Goal: Task Accomplishment & Management: Manage account settings

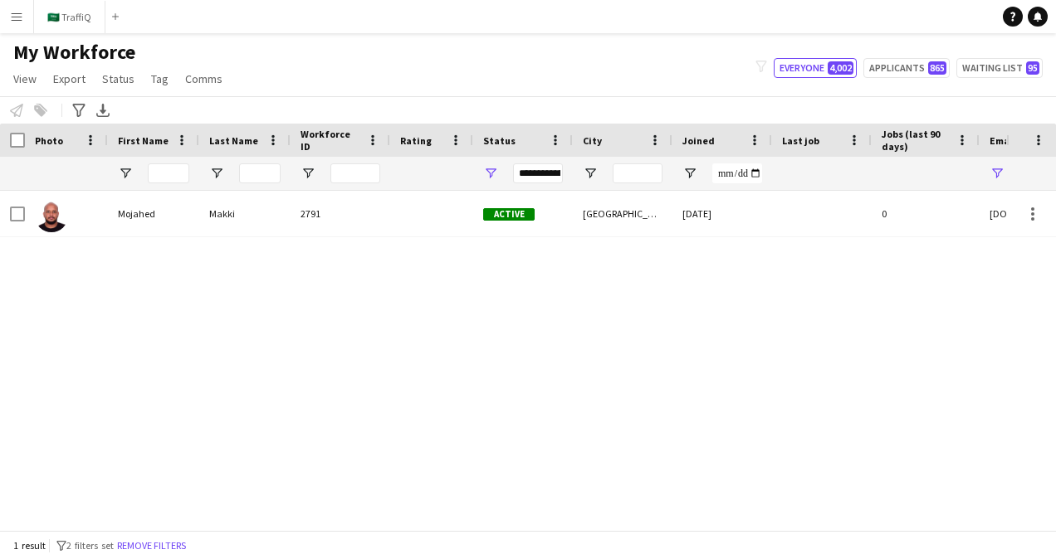
click at [23, 25] on button "Menu" at bounding box center [16, 16] width 33 height 33
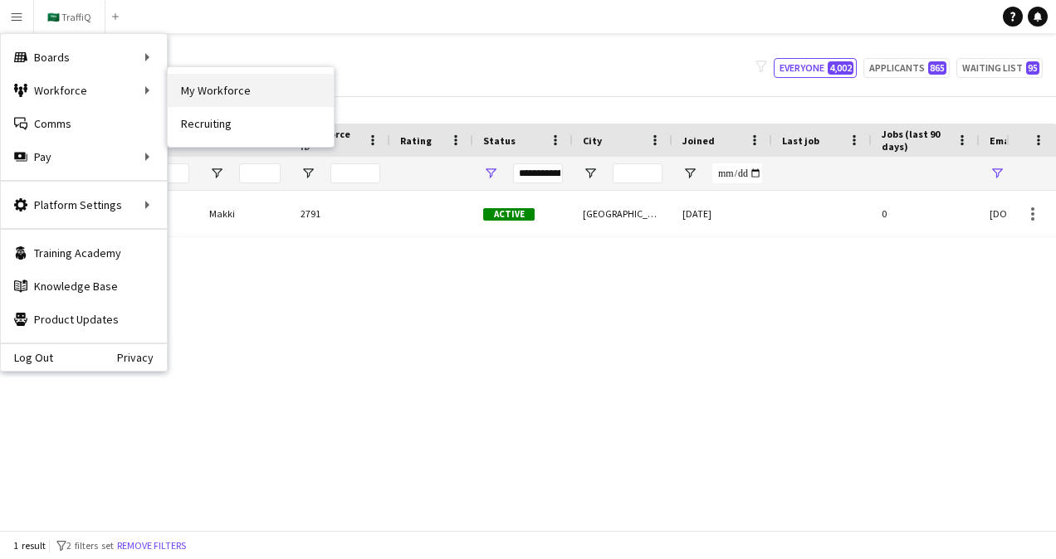
click at [183, 93] on link "My Workforce" at bounding box center [251, 90] width 166 height 33
type input "*******"
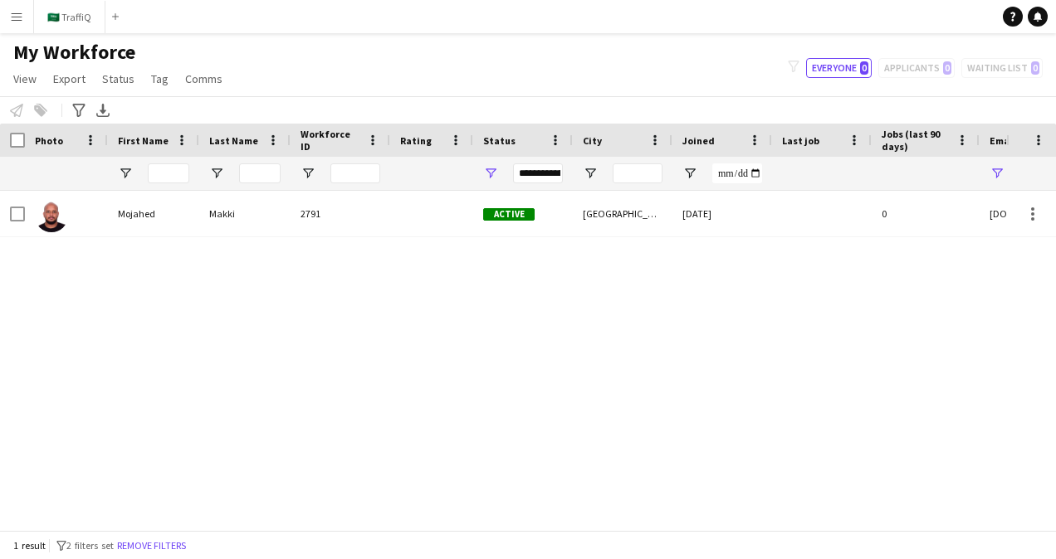
click at [15, 17] on app-icon "Menu" at bounding box center [16, 16] width 13 height 13
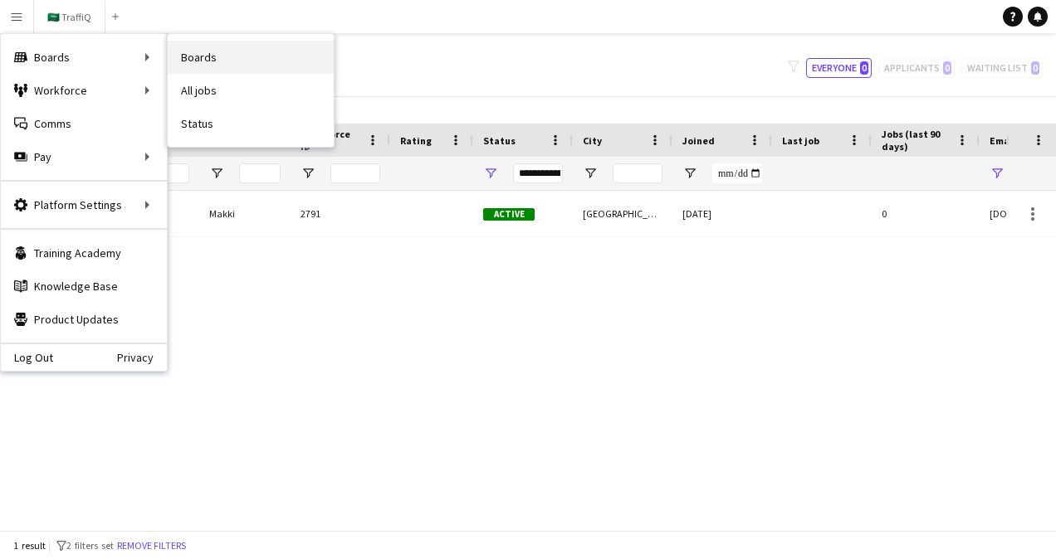
click at [195, 62] on link "Boards" at bounding box center [251, 57] width 166 height 33
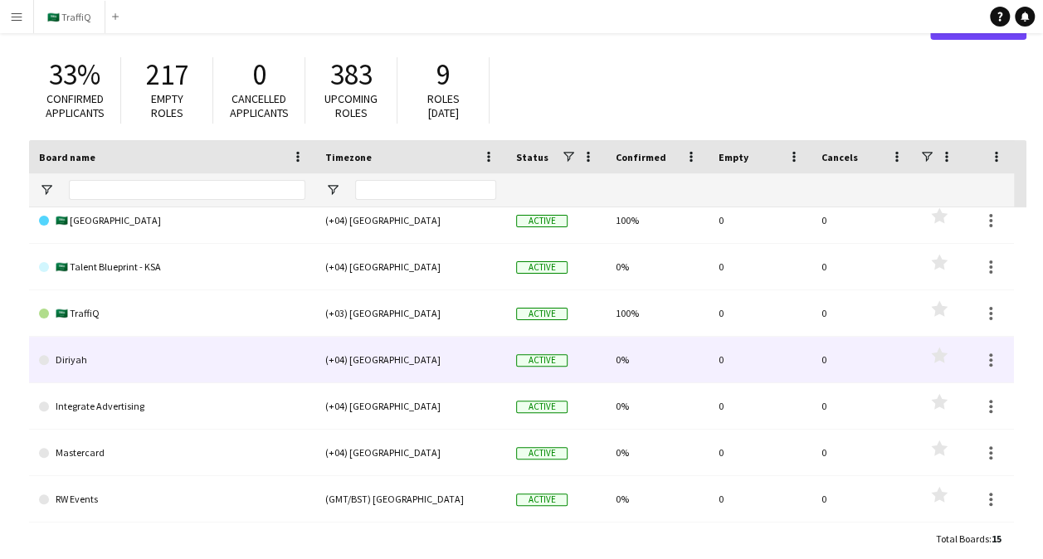
scroll to position [73, 0]
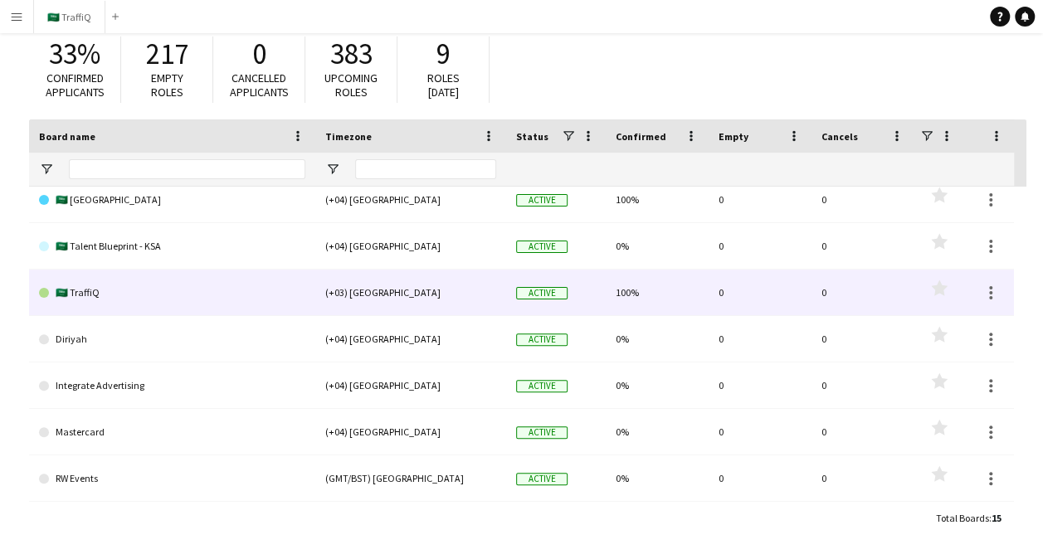
click at [178, 289] on link "🇸🇦 TraffiQ" at bounding box center [172, 293] width 266 height 46
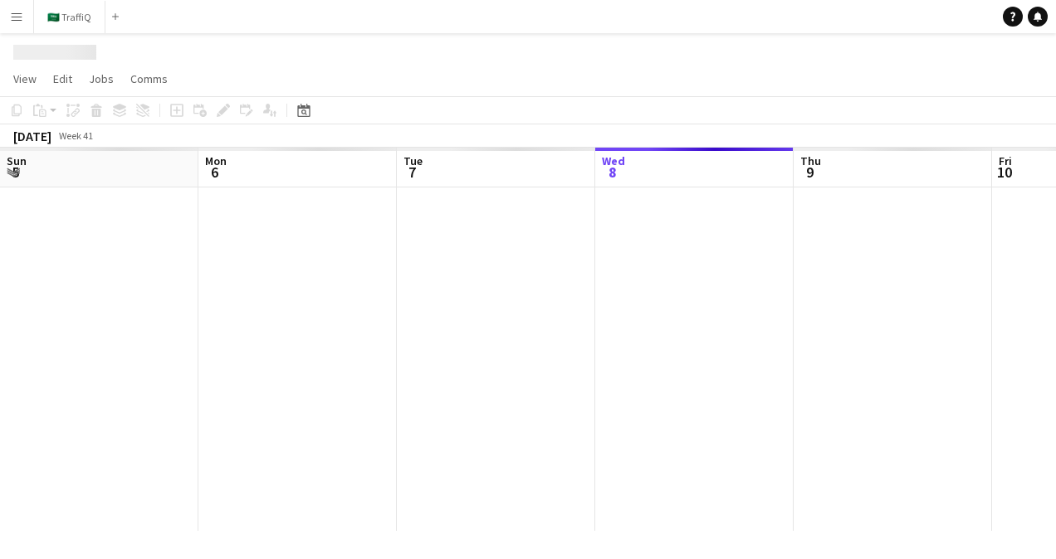
scroll to position [0, 397]
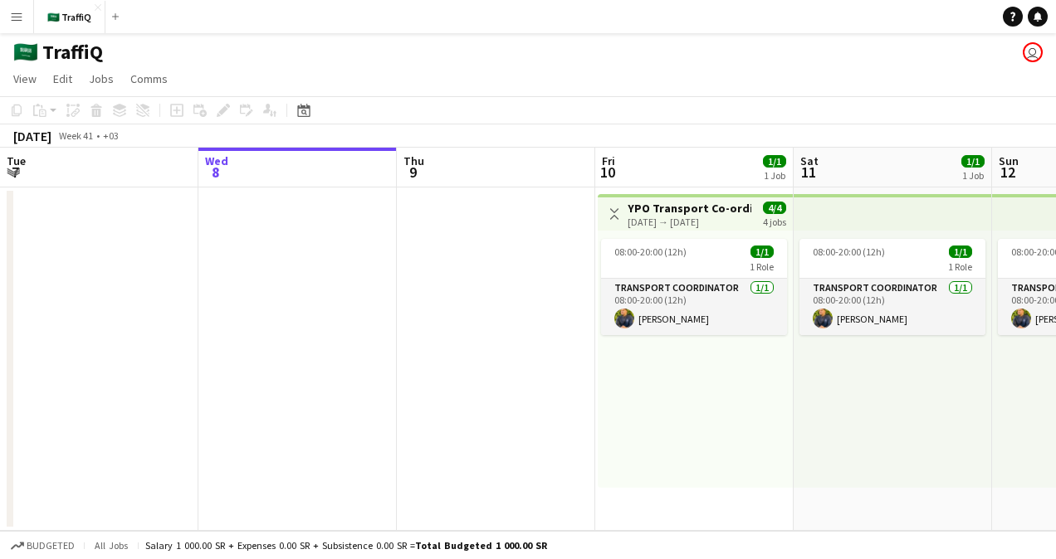
click at [694, 209] on h3 "YPO Transport Co-ordinator" at bounding box center [690, 208] width 124 height 15
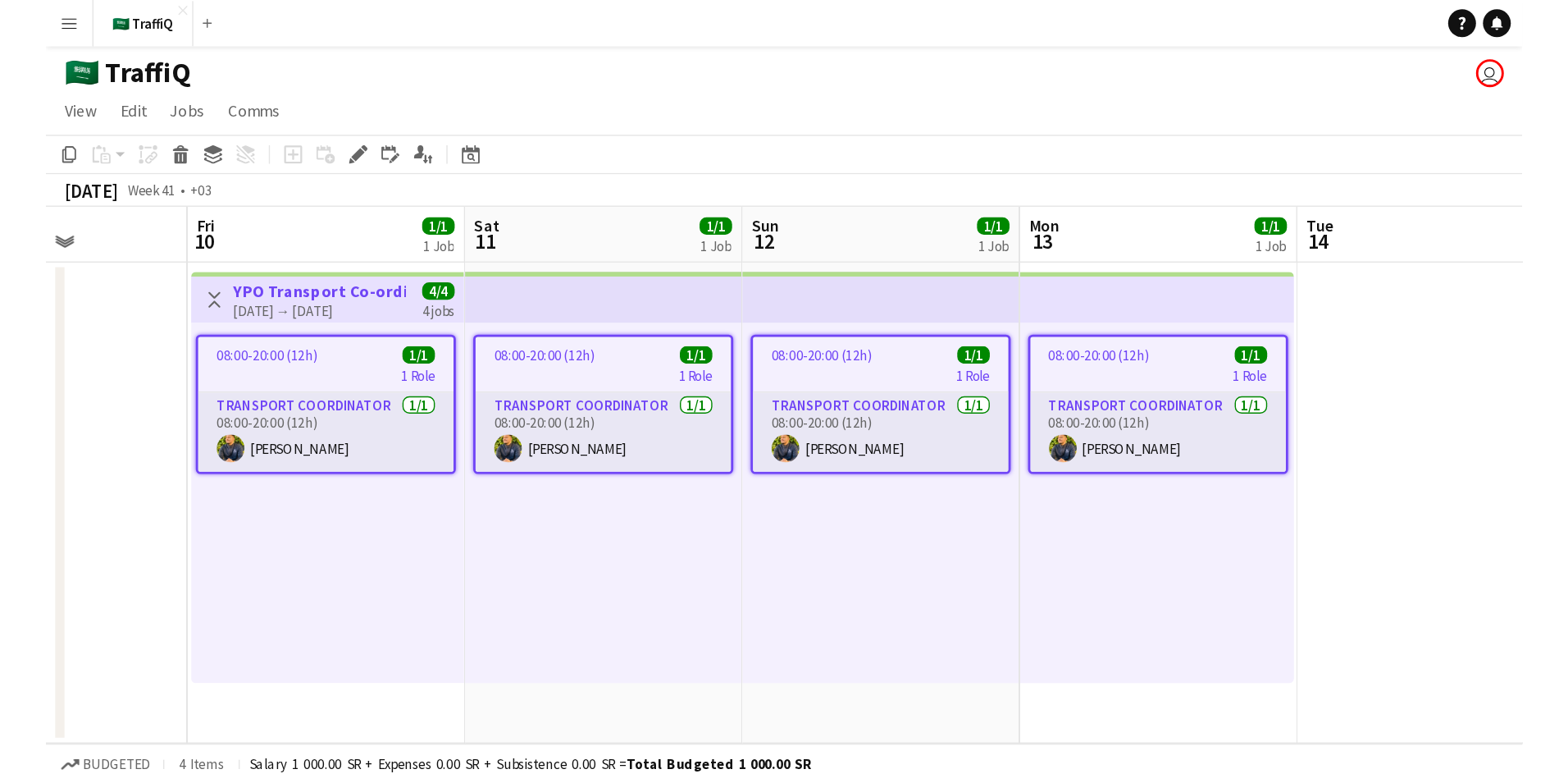
scroll to position [0, 492]
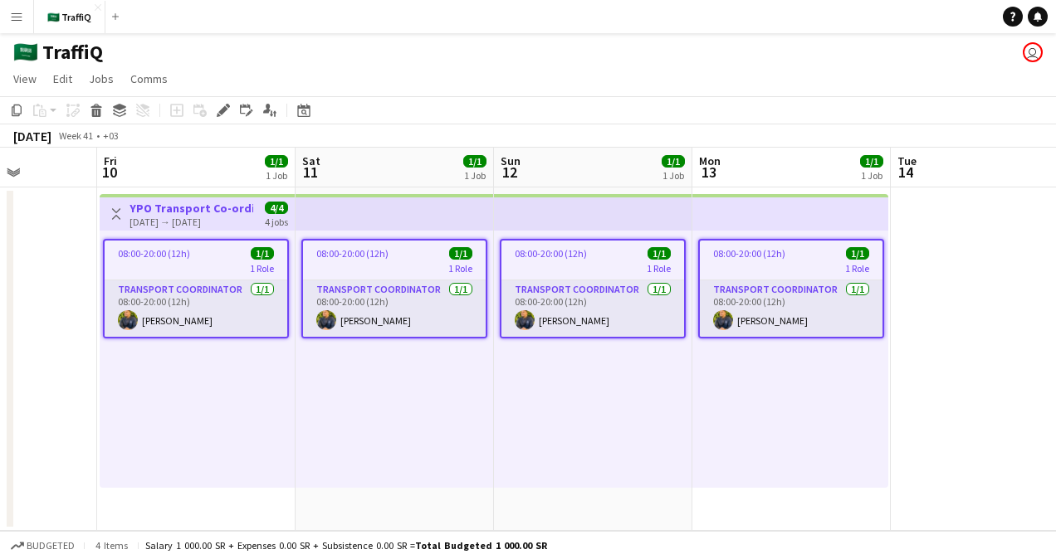
click at [191, 217] on div "[DATE] → [DATE]" at bounding box center [191, 222] width 124 height 12
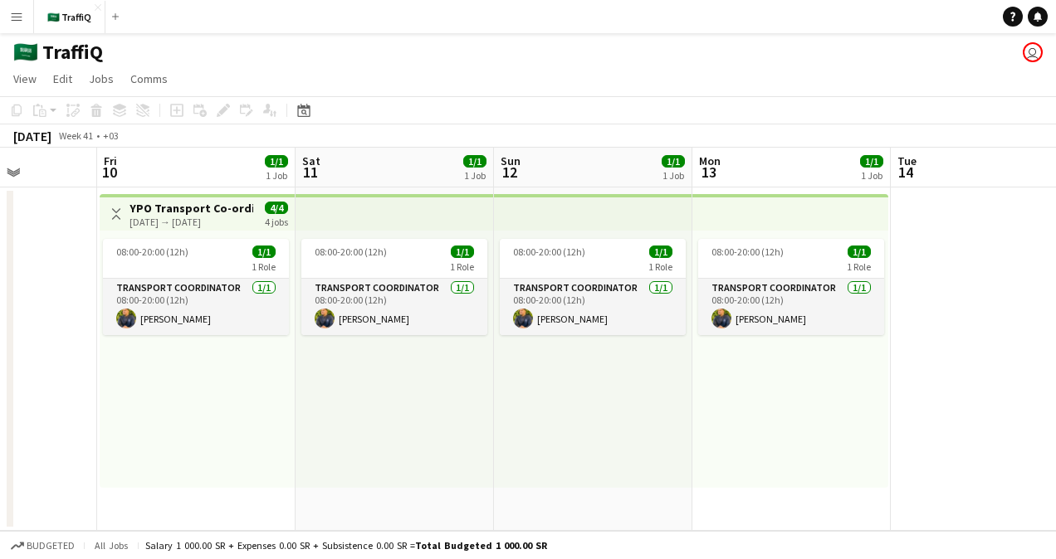
click at [191, 217] on div "[DATE] → [DATE]" at bounding box center [191, 222] width 124 height 12
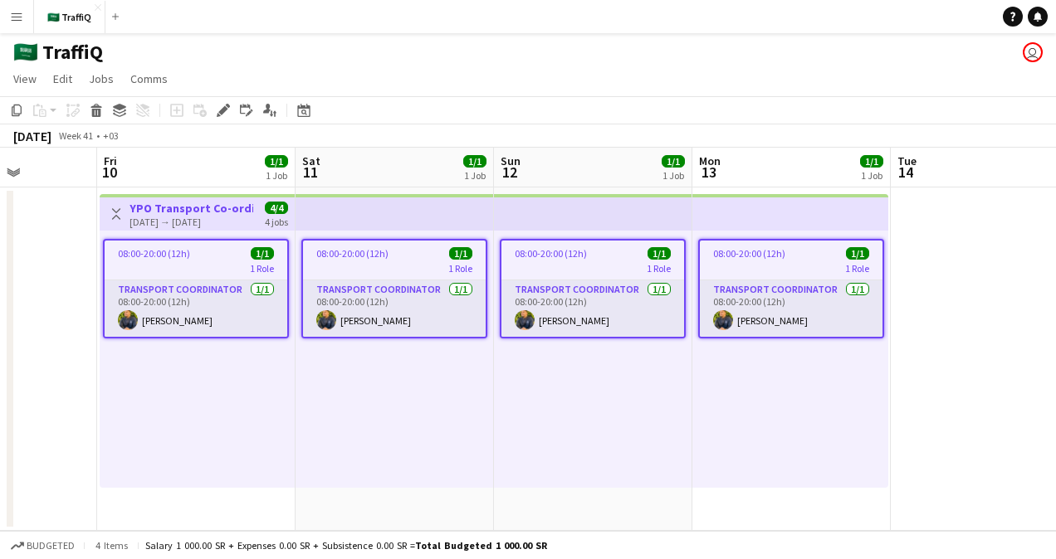
drag, startPoint x: 191, startPoint y: 217, endPoint x: 413, endPoint y: 44, distance: 281.5
click at [413, 44] on div "🇸🇦 TraffiQ user" at bounding box center [528, 49] width 1056 height 32
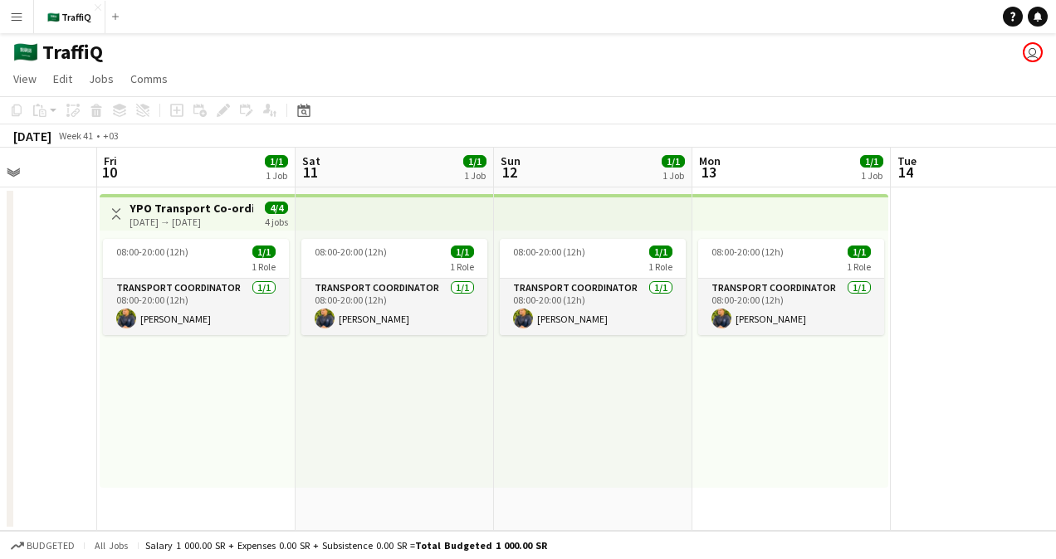
click at [212, 220] on div "[DATE] → [DATE]" at bounding box center [191, 222] width 124 height 12
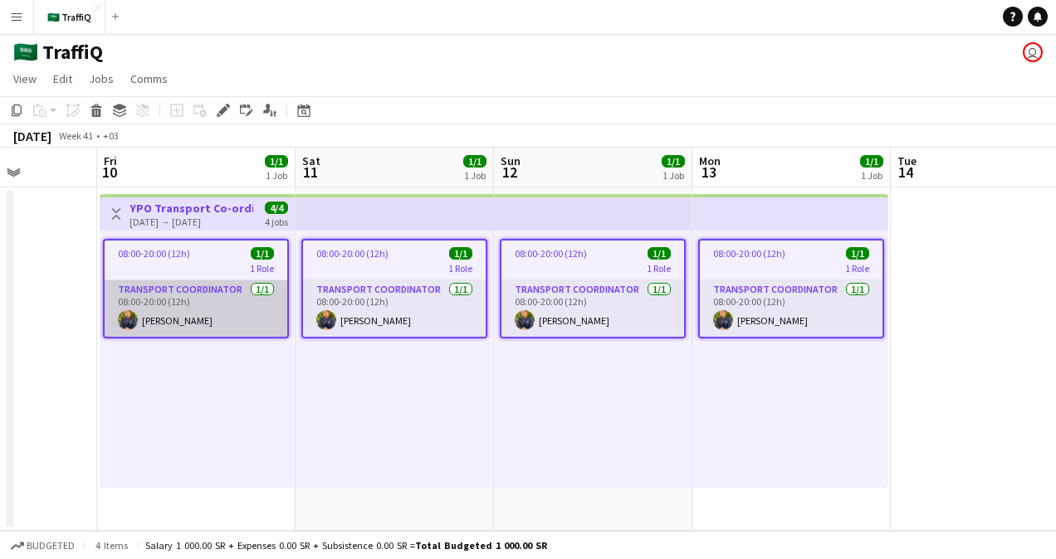
click at [209, 296] on app-card-role "Transport Coordinator [DATE] 08:00-20:00 (12h) [PERSON_NAME]" at bounding box center [196, 309] width 183 height 56
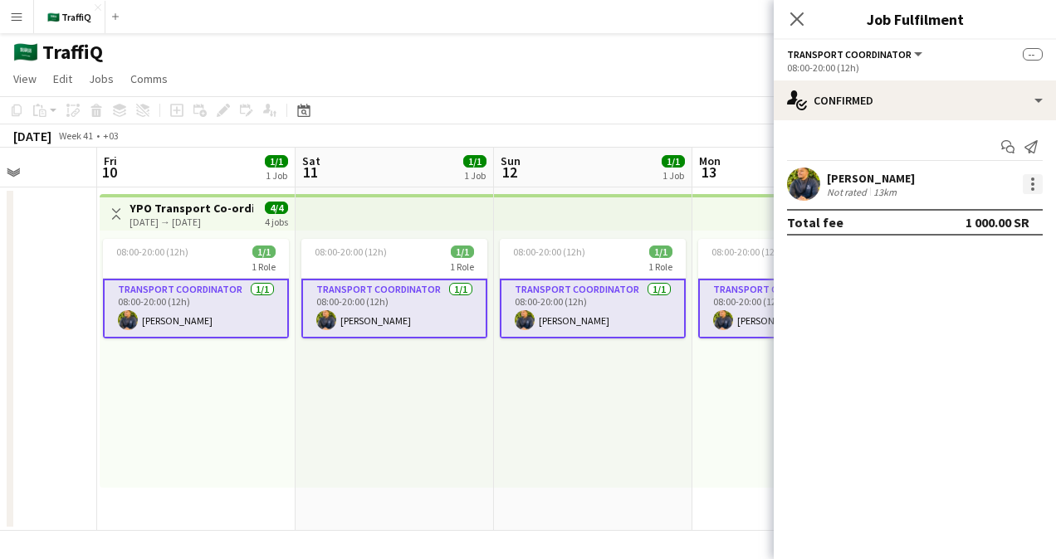
click at [1034, 191] on div at bounding box center [1033, 184] width 20 height 20
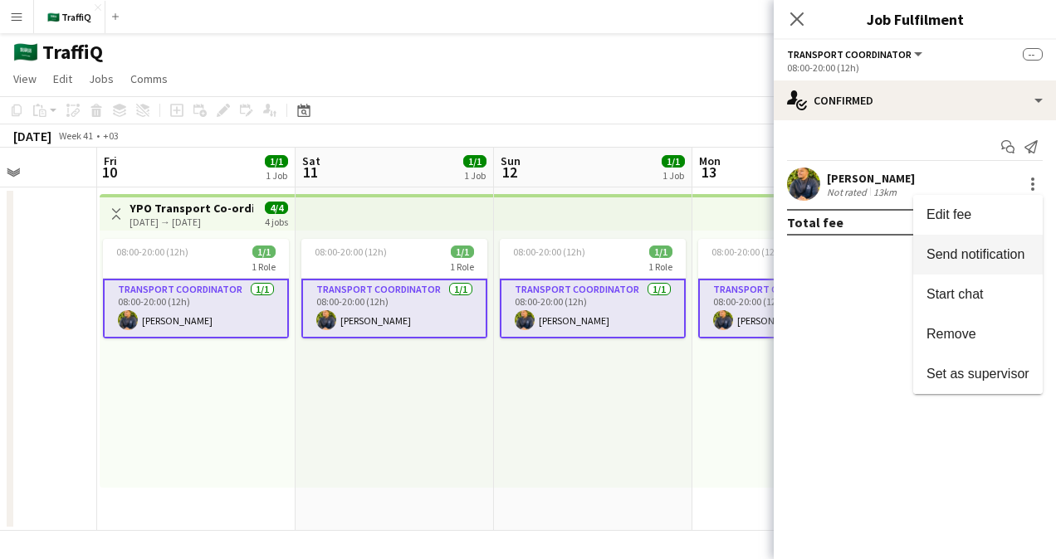
click at [935, 269] on button "Send notification" at bounding box center [977, 255] width 129 height 40
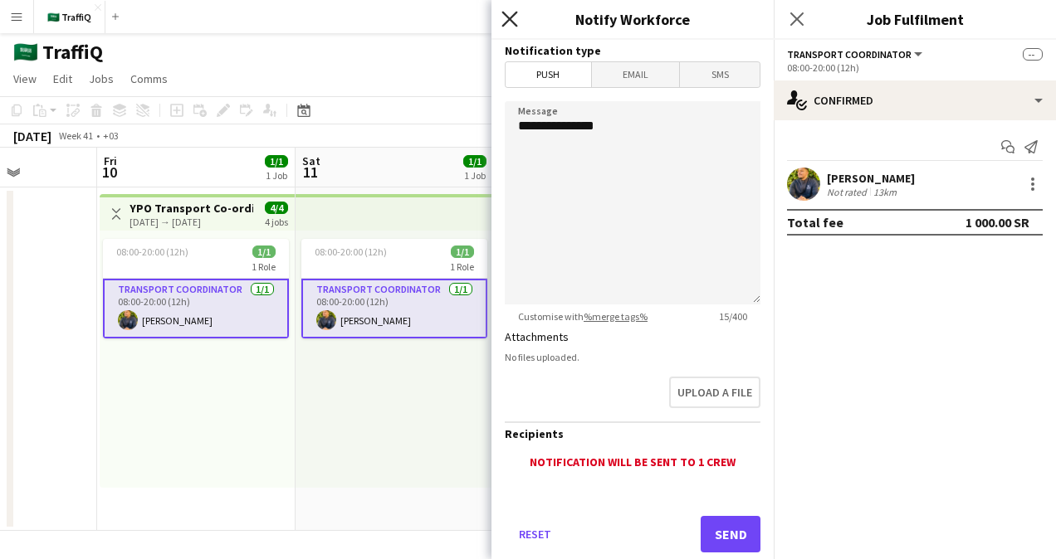
click at [513, 16] on icon at bounding box center [509, 19] width 16 height 16
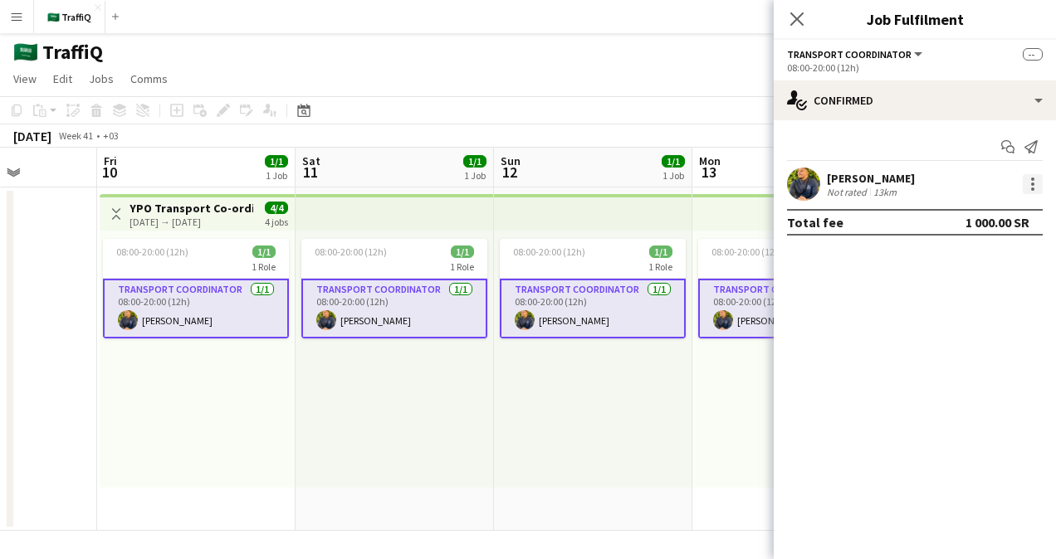
click at [1024, 186] on div at bounding box center [1033, 184] width 20 height 20
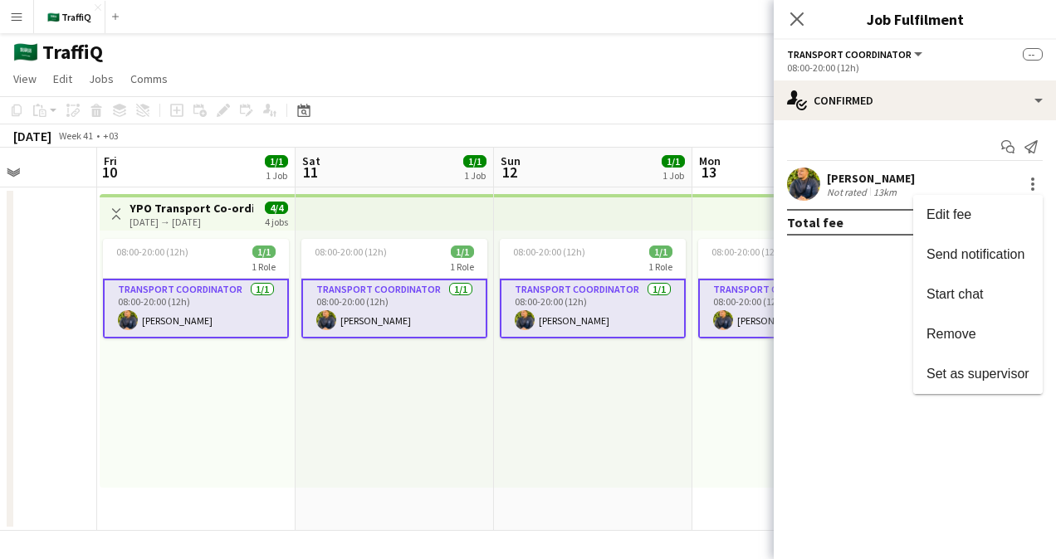
click at [946, 75] on div at bounding box center [528, 279] width 1056 height 559
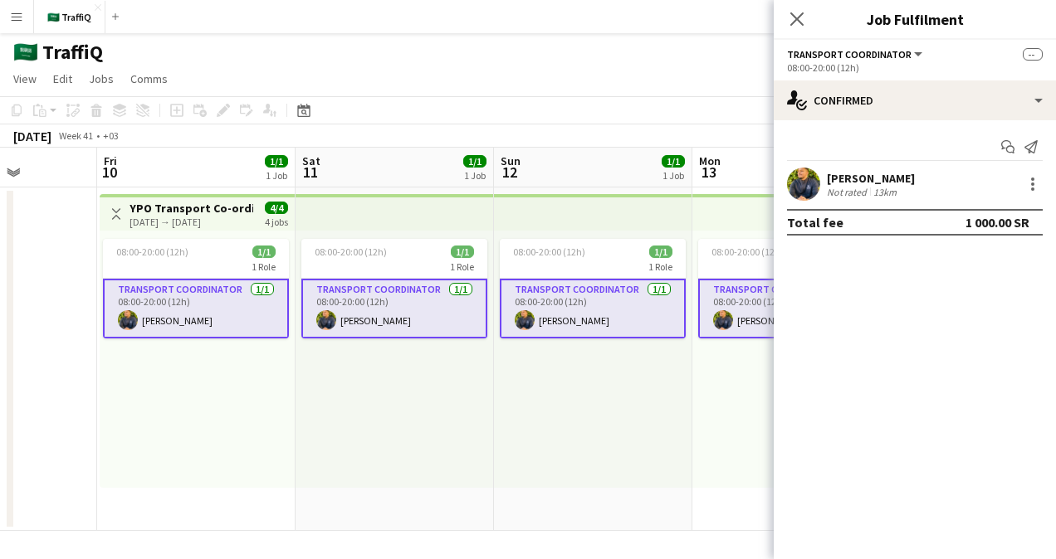
click at [1038, 55] on span "--" at bounding box center [1033, 54] width 20 height 12
click at [790, 19] on icon "Close pop-in" at bounding box center [797, 19] width 16 height 16
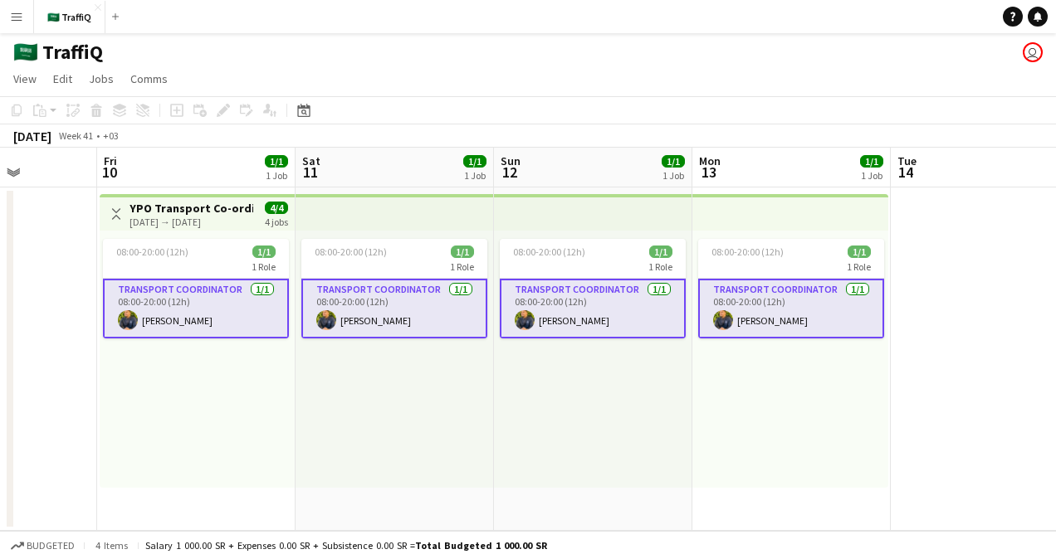
click at [16, 28] on button "Menu" at bounding box center [16, 16] width 33 height 33
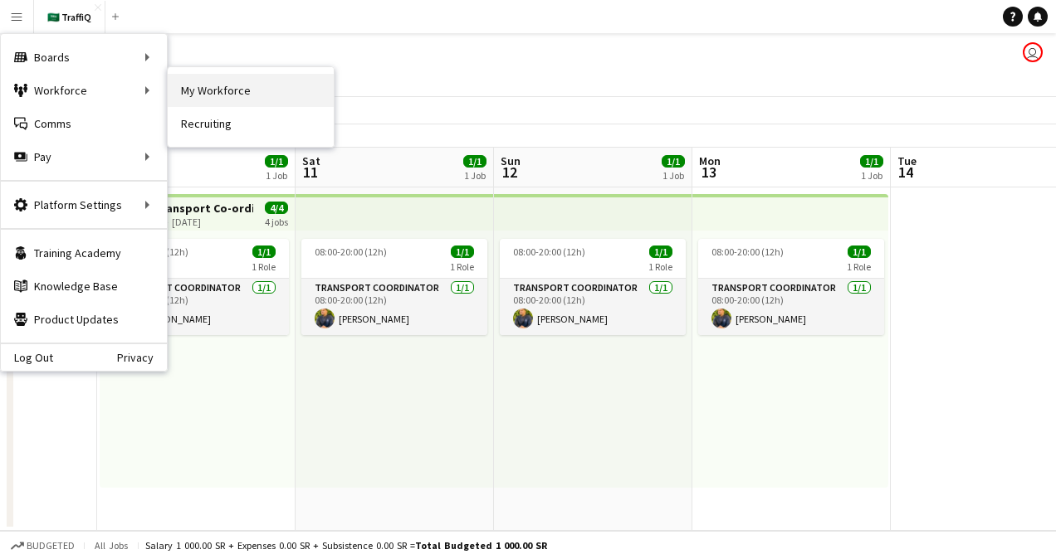
click at [198, 90] on link "My Workforce" at bounding box center [251, 90] width 166 height 33
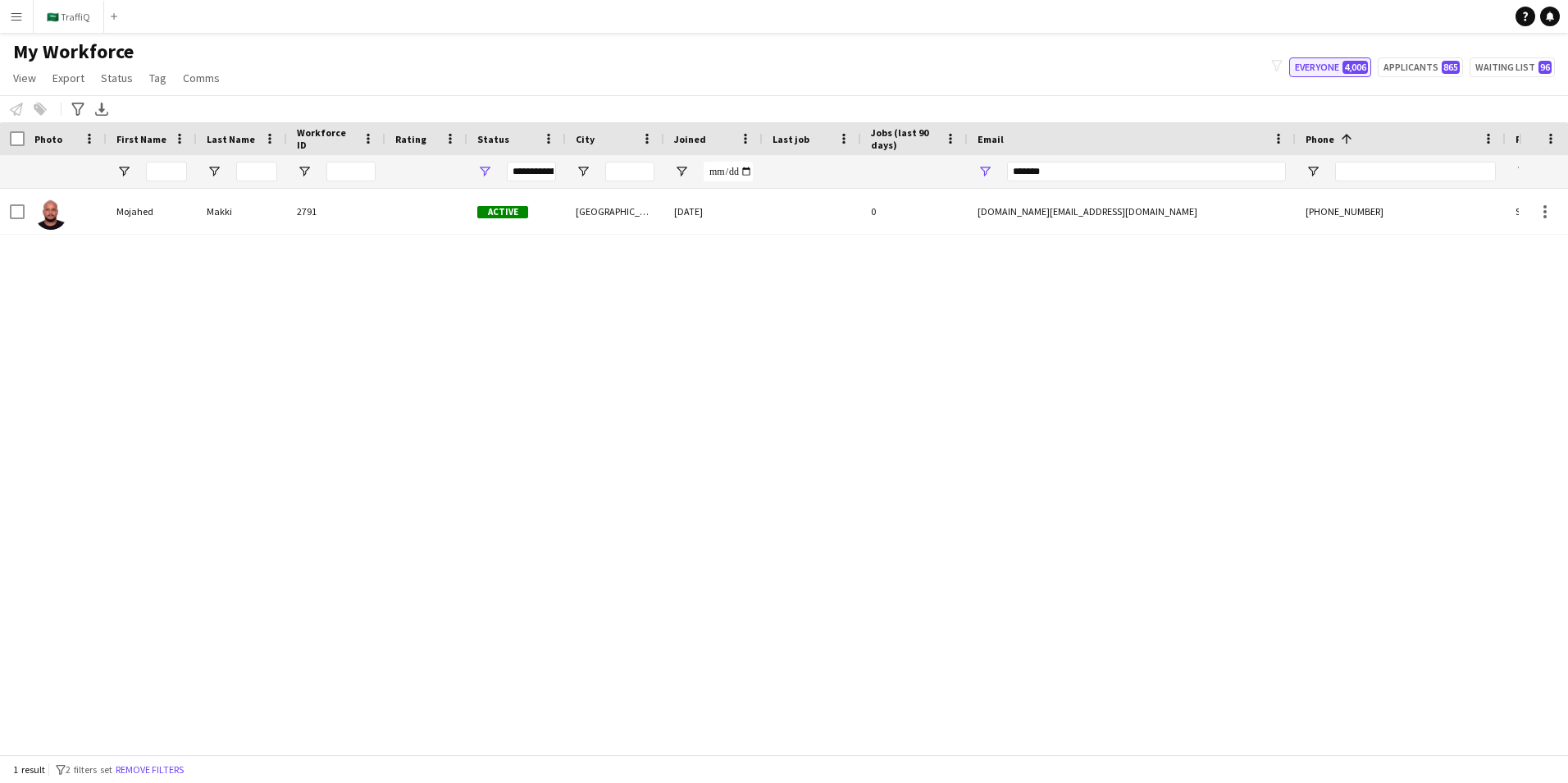
click at [1042, 66] on span "4,006" at bounding box center [1356, 66] width 26 height 13
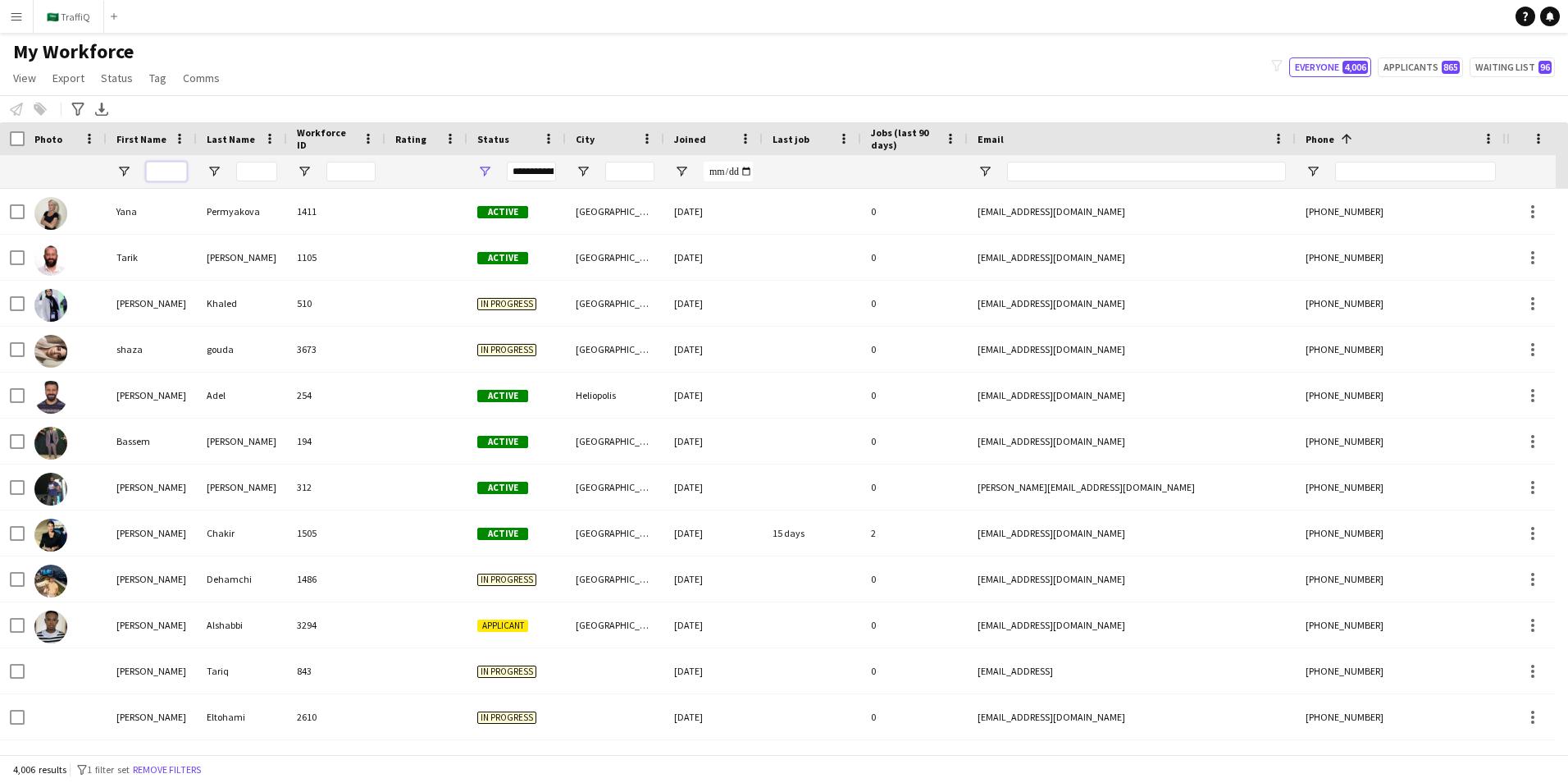
click at [183, 166] on input "First Name Filter Input" at bounding box center [167, 172] width 41 height 20
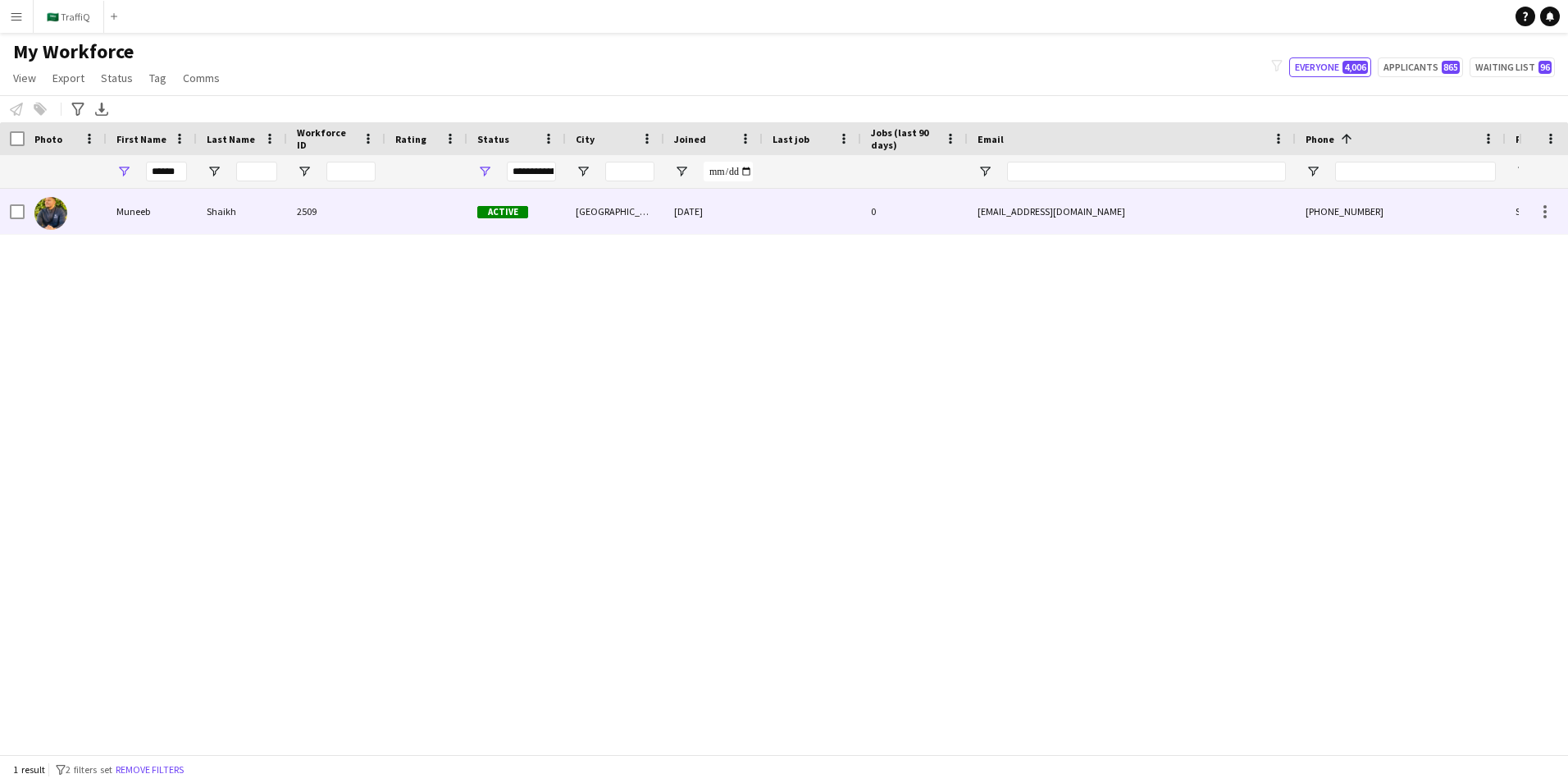
click at [121, 208] on div "Muneeb" at bounding box center [151, 212] width 90 height 45
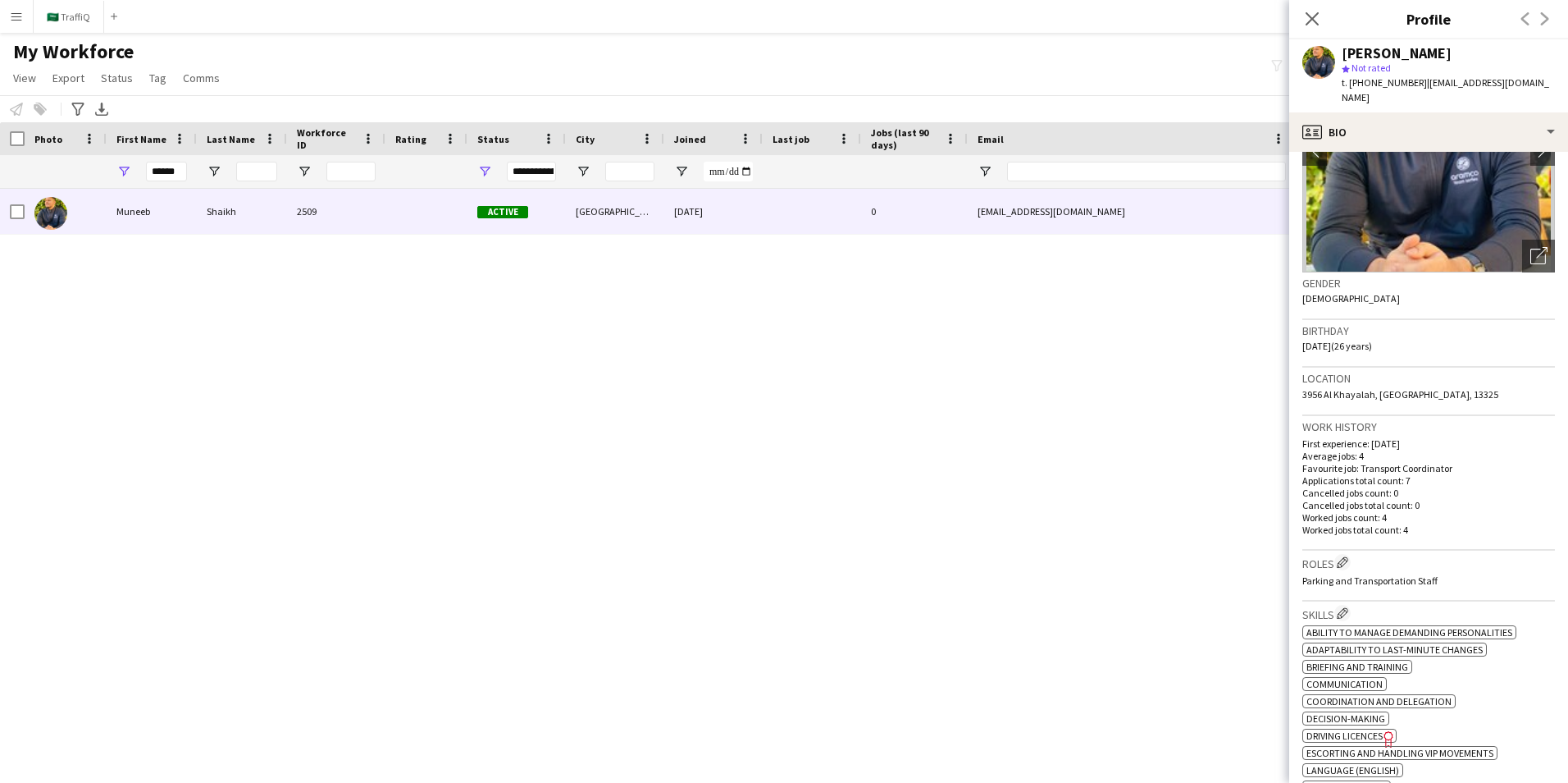
scroll to position [164, 0]
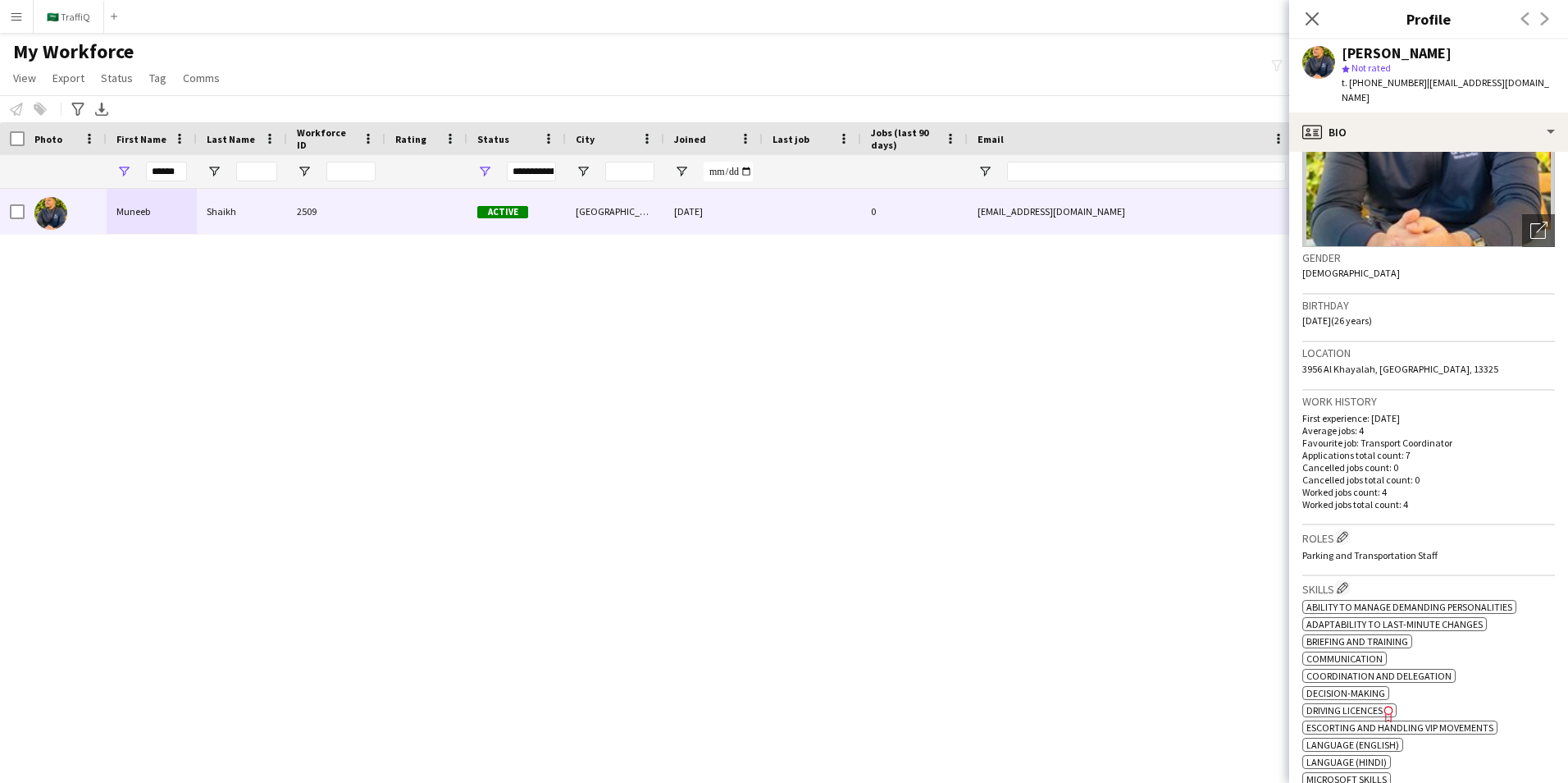
click at [1042, 437] on p "Favourite job: Transport Coordinator" at bounding box center [1429, 443] width 253 height 12
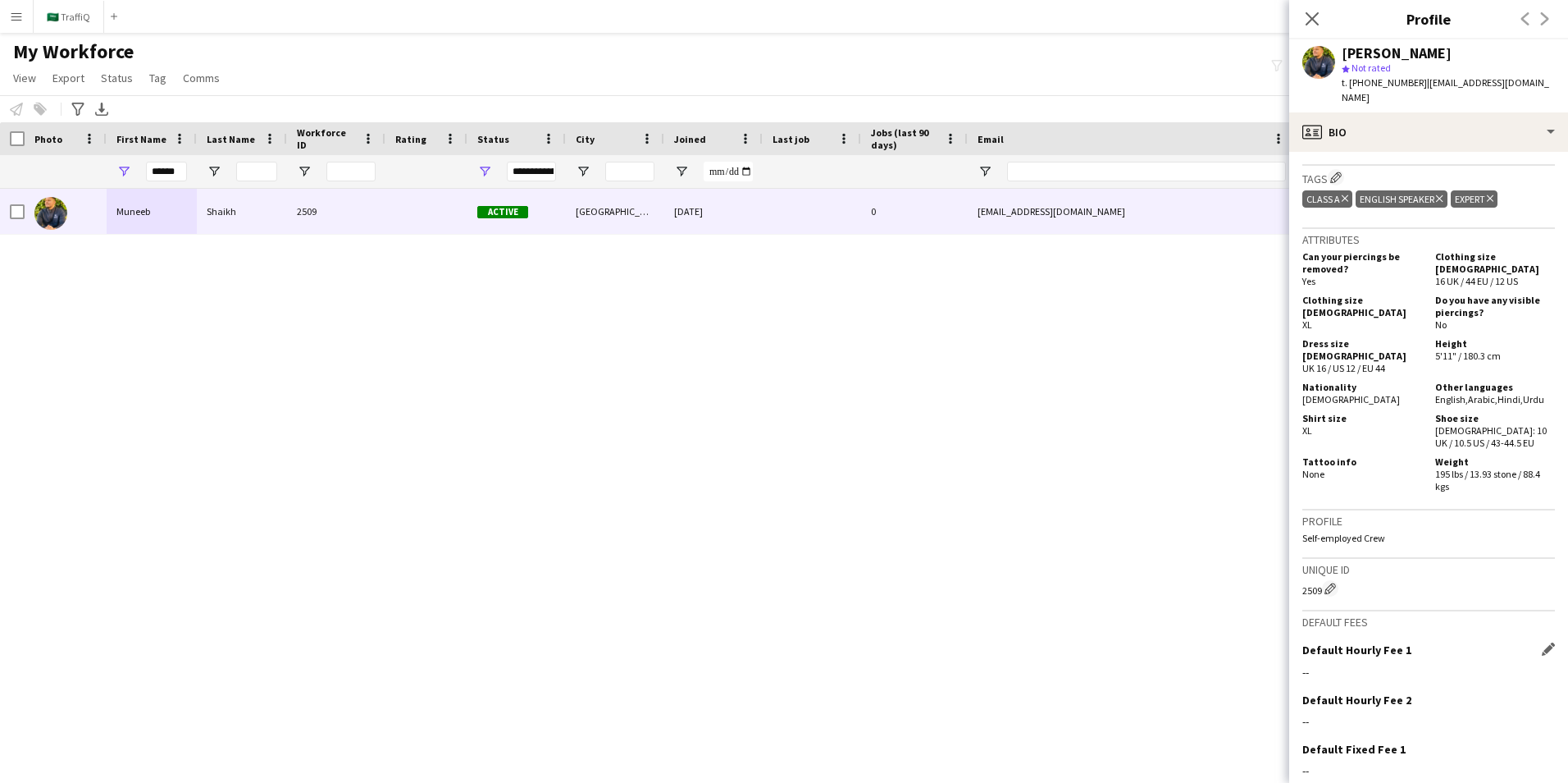
scroll to position [993, 0]
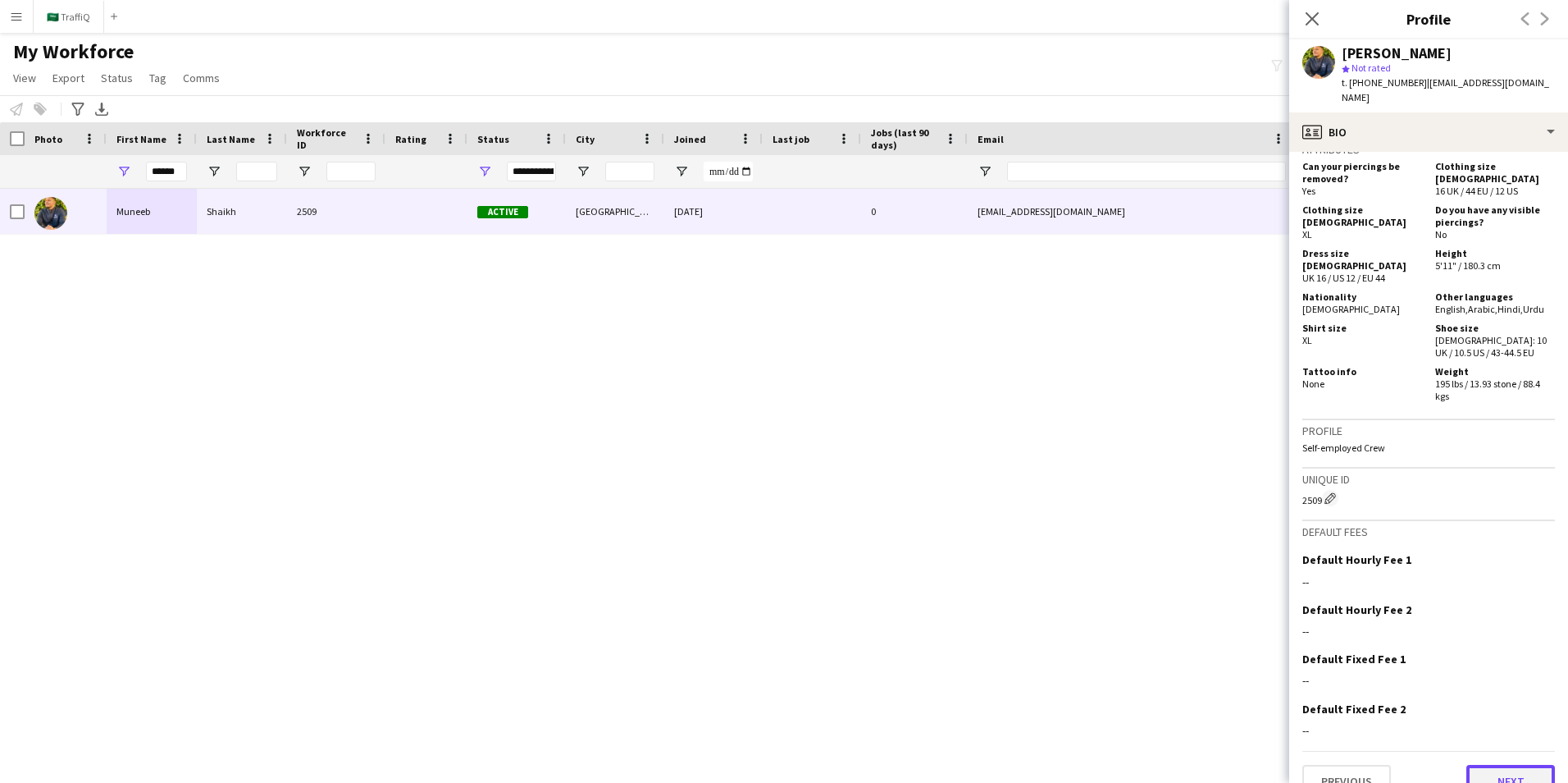
click at [1042, 553] on button "Next" at bounding box center [1511, 781] width 89 height 33
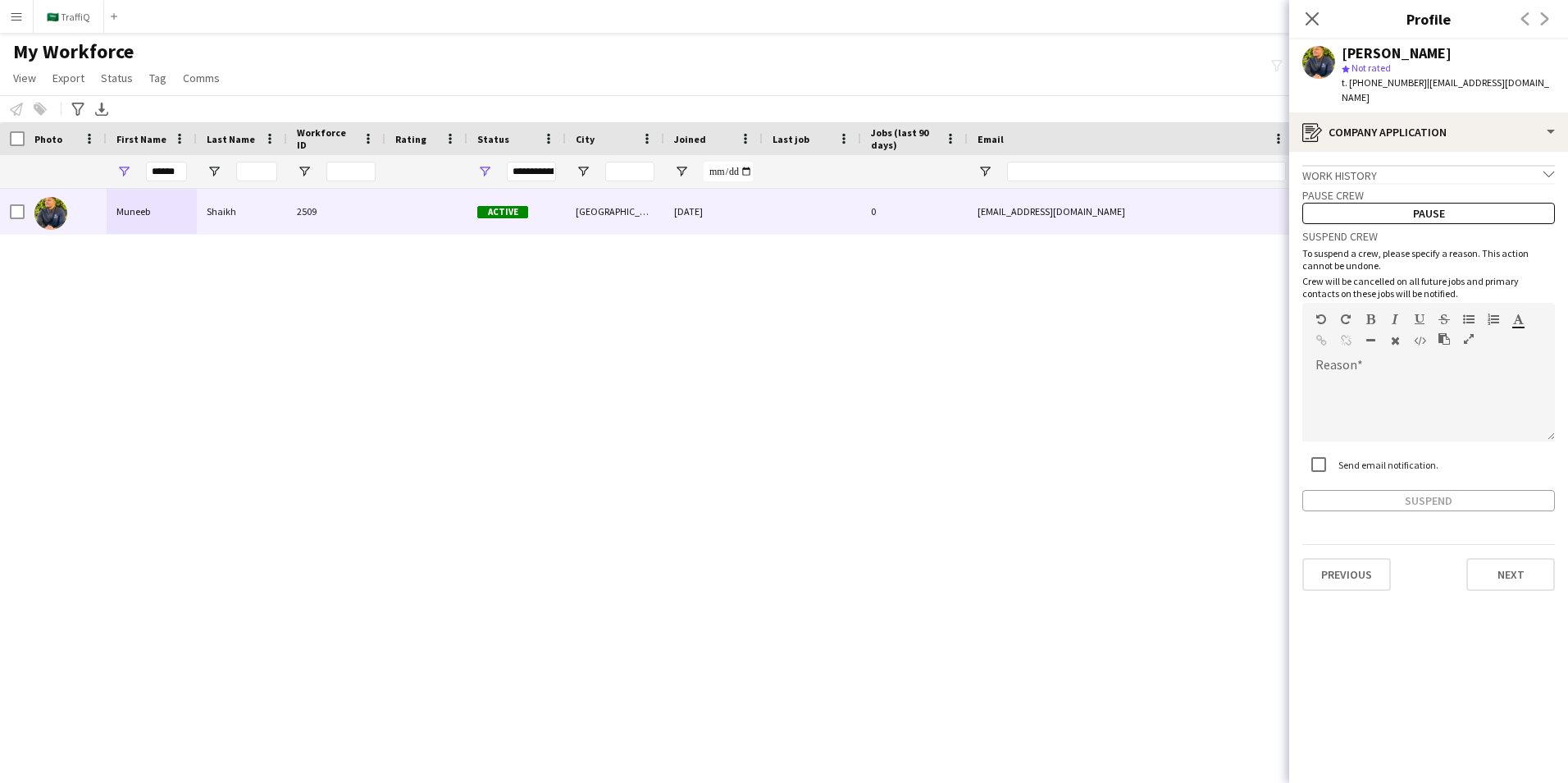
click at [1042, 70] on span "Not rated" at bounding box center [1371, 67] width 40 height 12
click at [1042, 50] on div "[PERSON_NAME]" at bounding box center [1396, 52] width 110 height 15
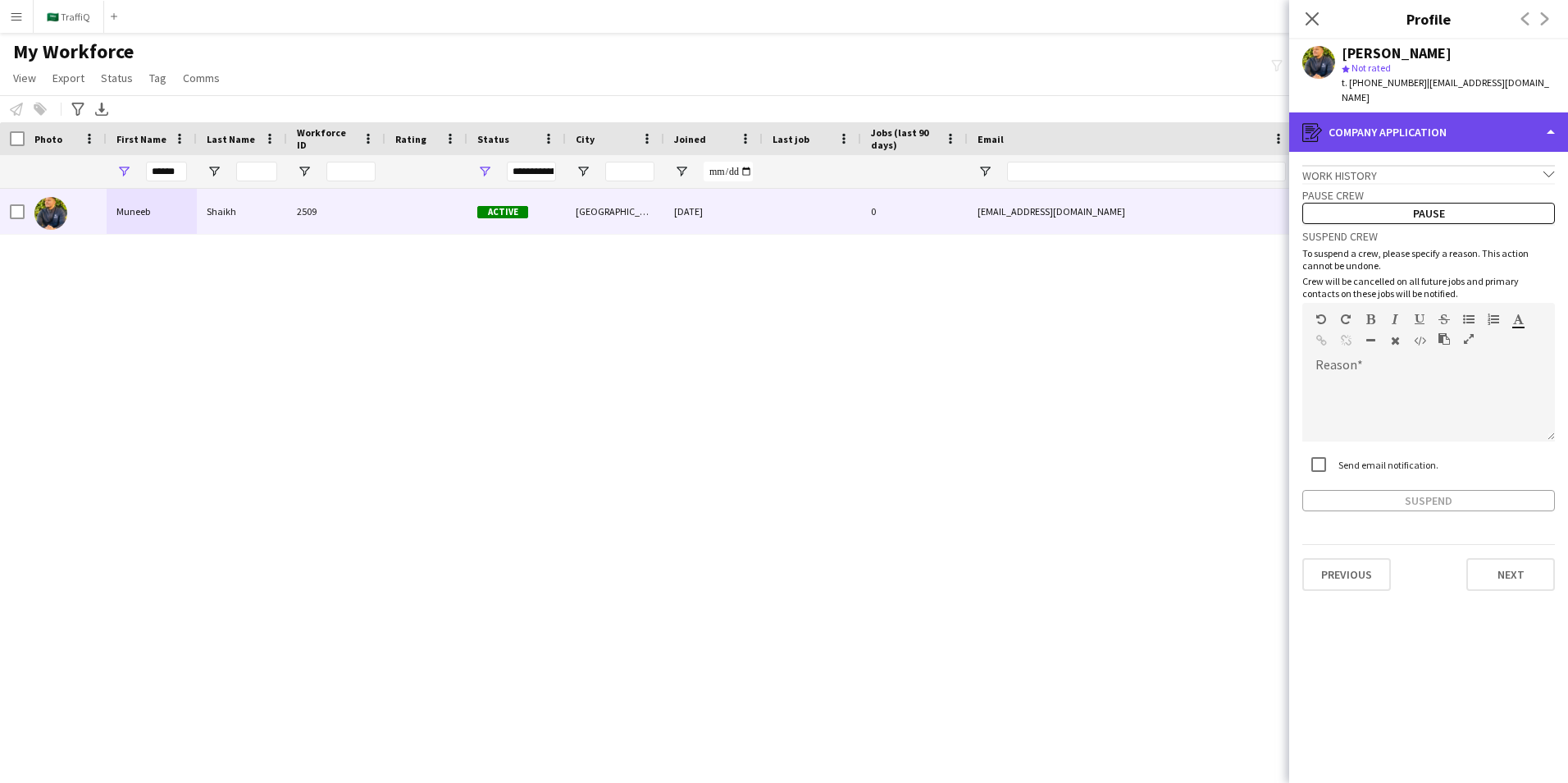
click at [1042, 113] on div "register Company application" at bounding box center [1429, 132] width 279 height 40
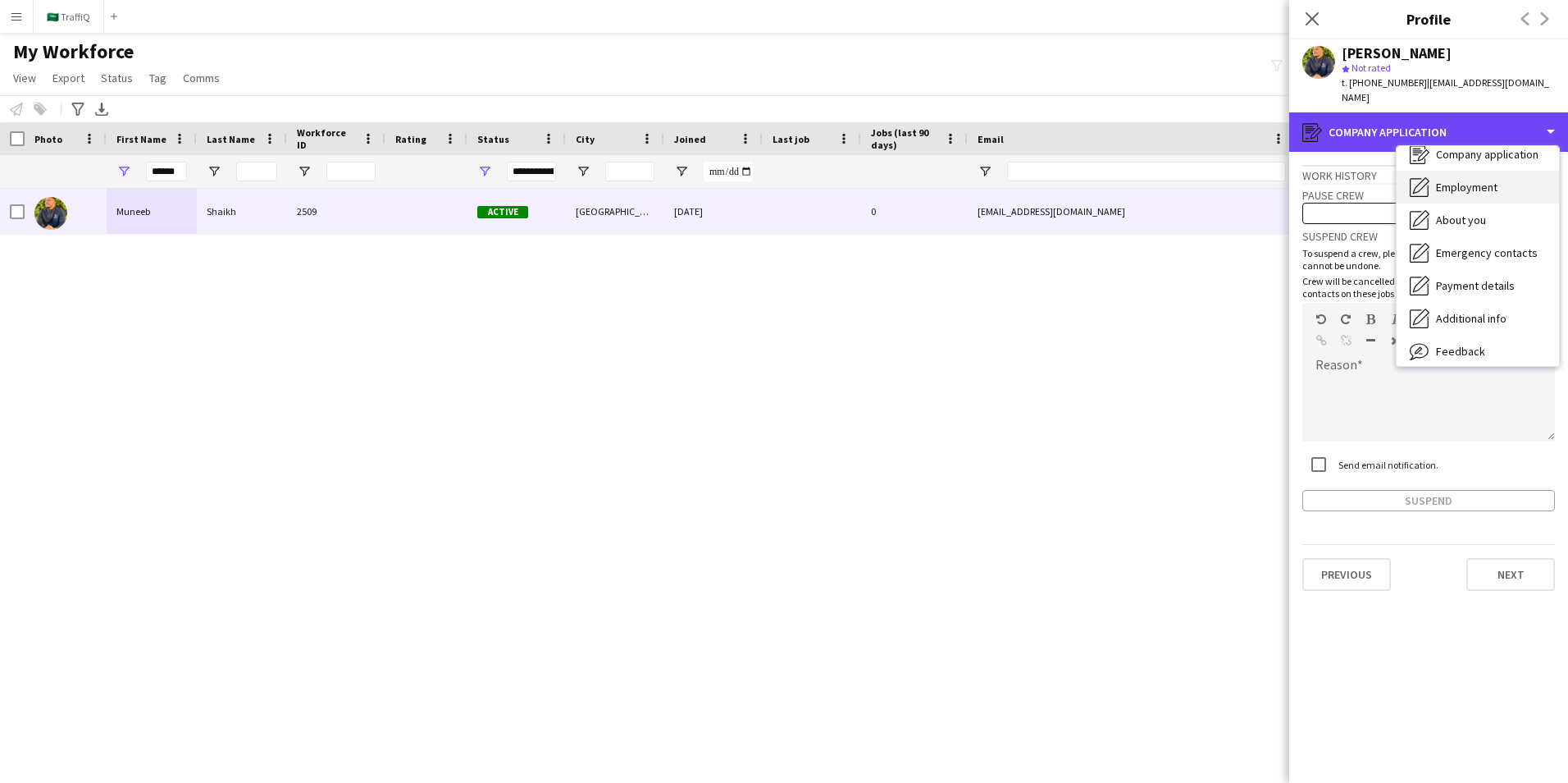
scroll to position [89, 0]
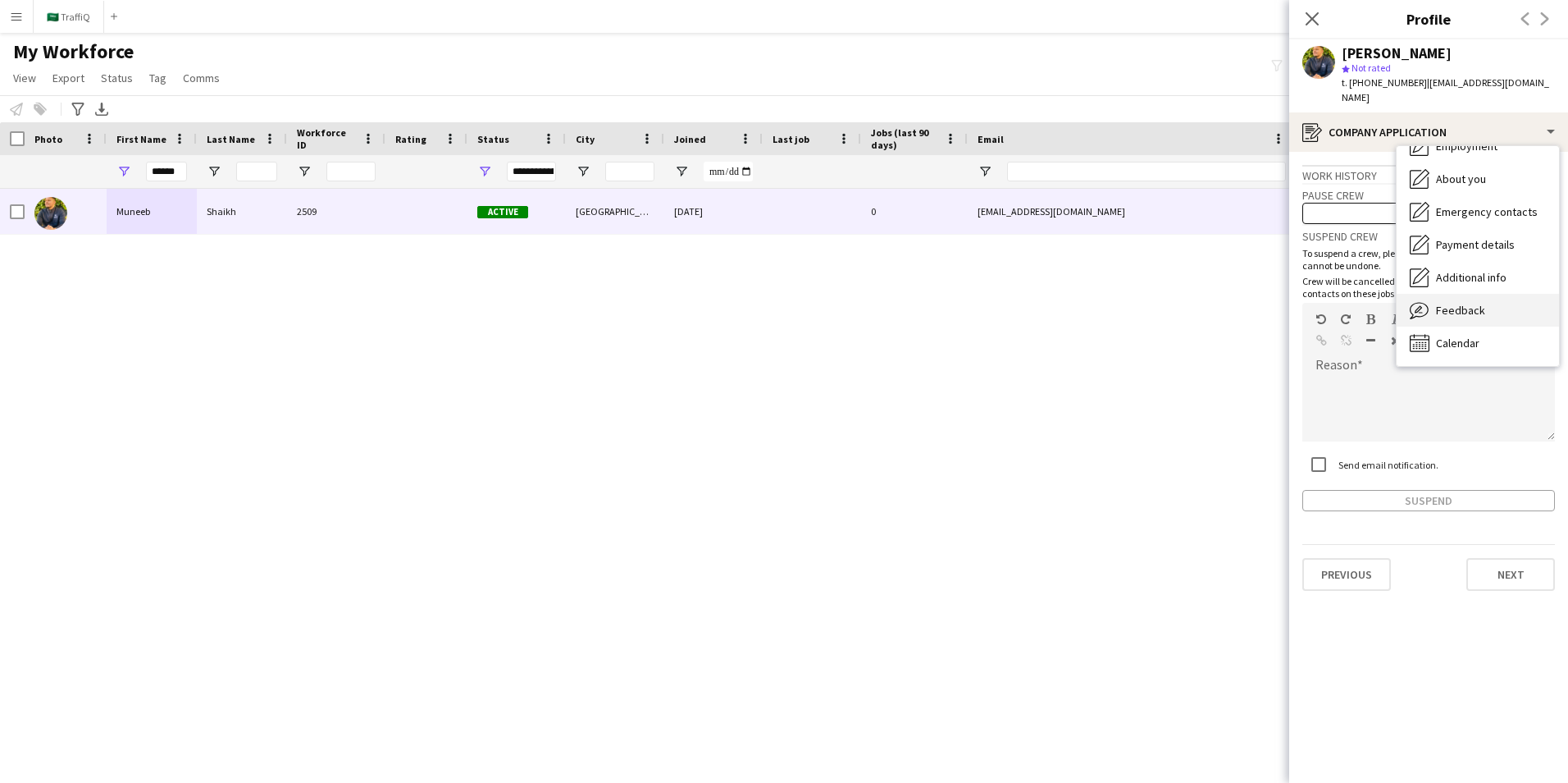
click at [1042, 303] on span "Feedback" at bounding box center [1460, 309] width 49 height 15
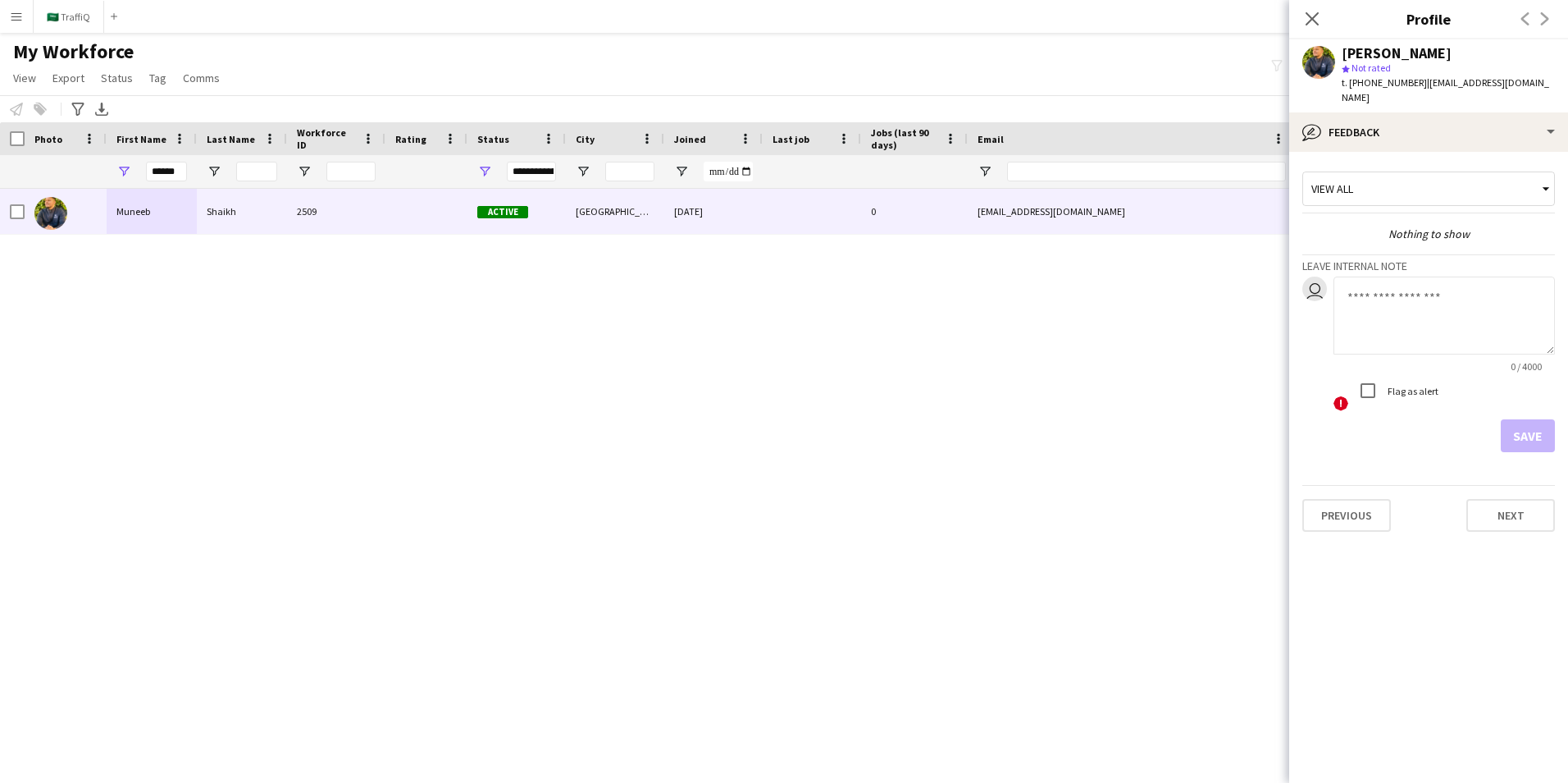
click at [1042, 173] on div "View all" at bounding box center [1420, 189] width 234 height 32
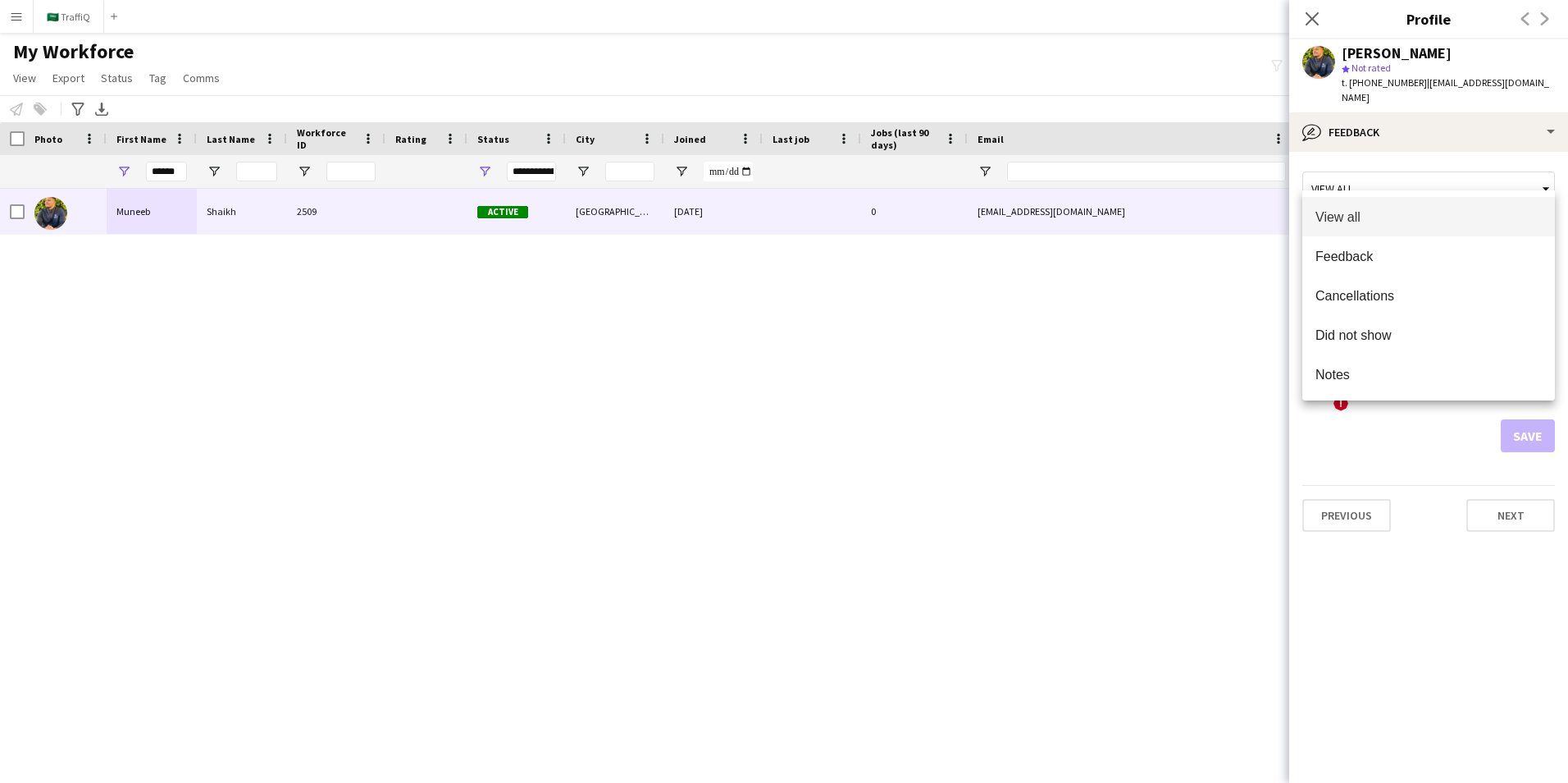
click at [1042, 145] on div at bounding box center [784, 392] width 1568 height 783
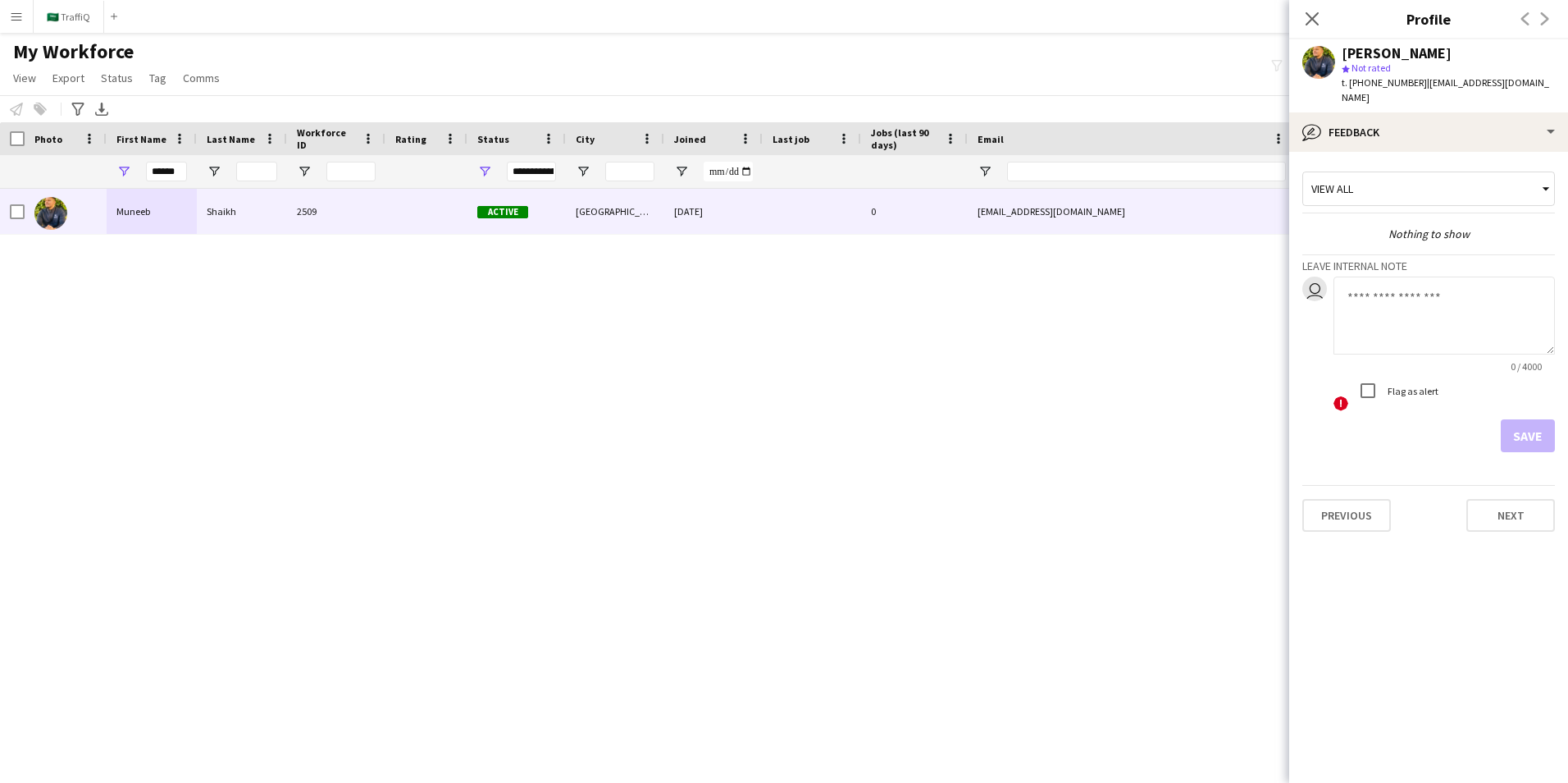
click at [1042, 70] on span "Not rated" at bounding box center [1371, 67] width 40 height 12
click at [1042, 67] on app-user-avatar at bounding box center [1318, 61] width 33 height 33
click at [1042, 20] on icon "Close pop-in" at bounding box center [1312, 19] width 16 height 16
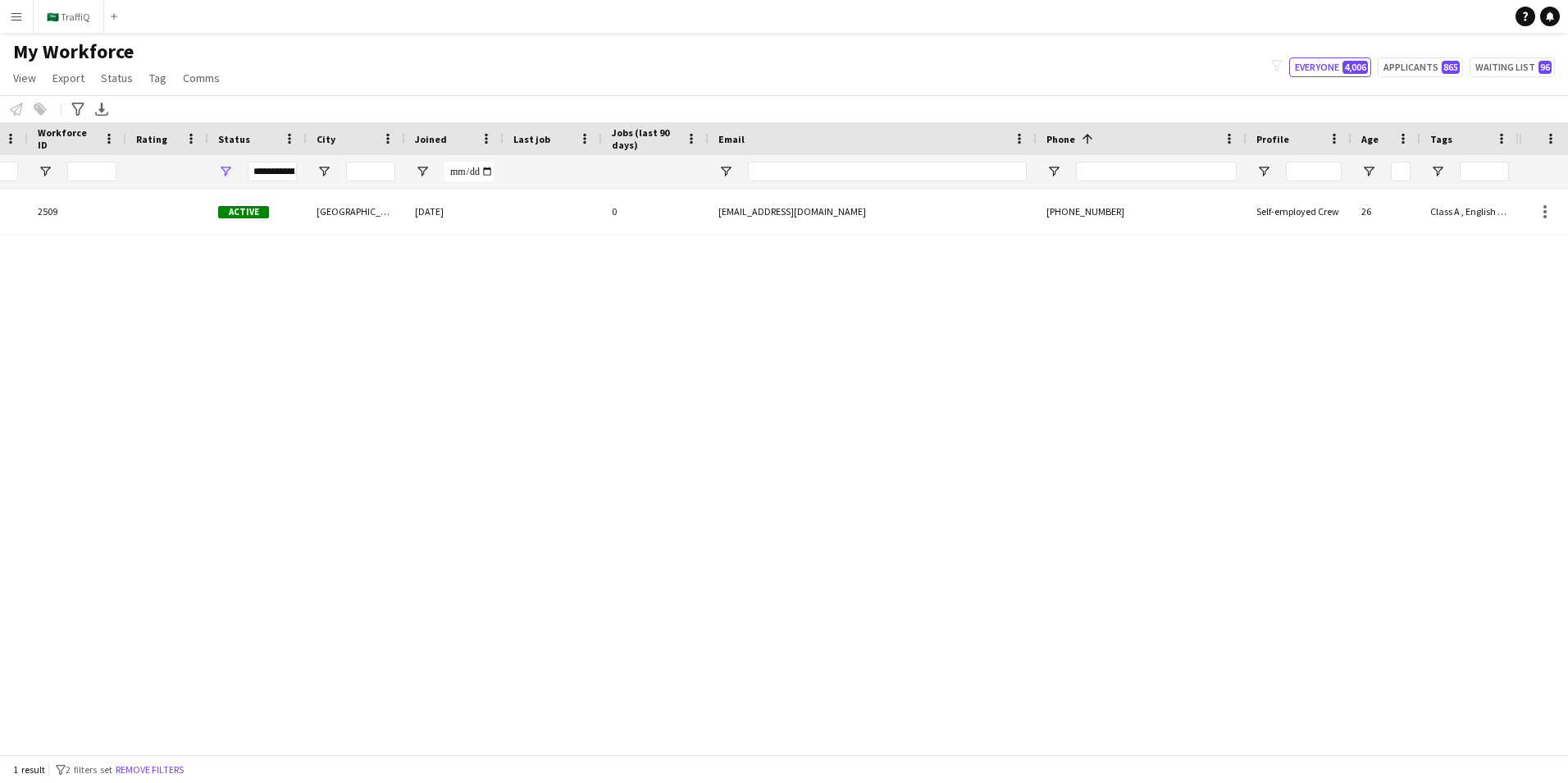
scroll to position [0, 64]
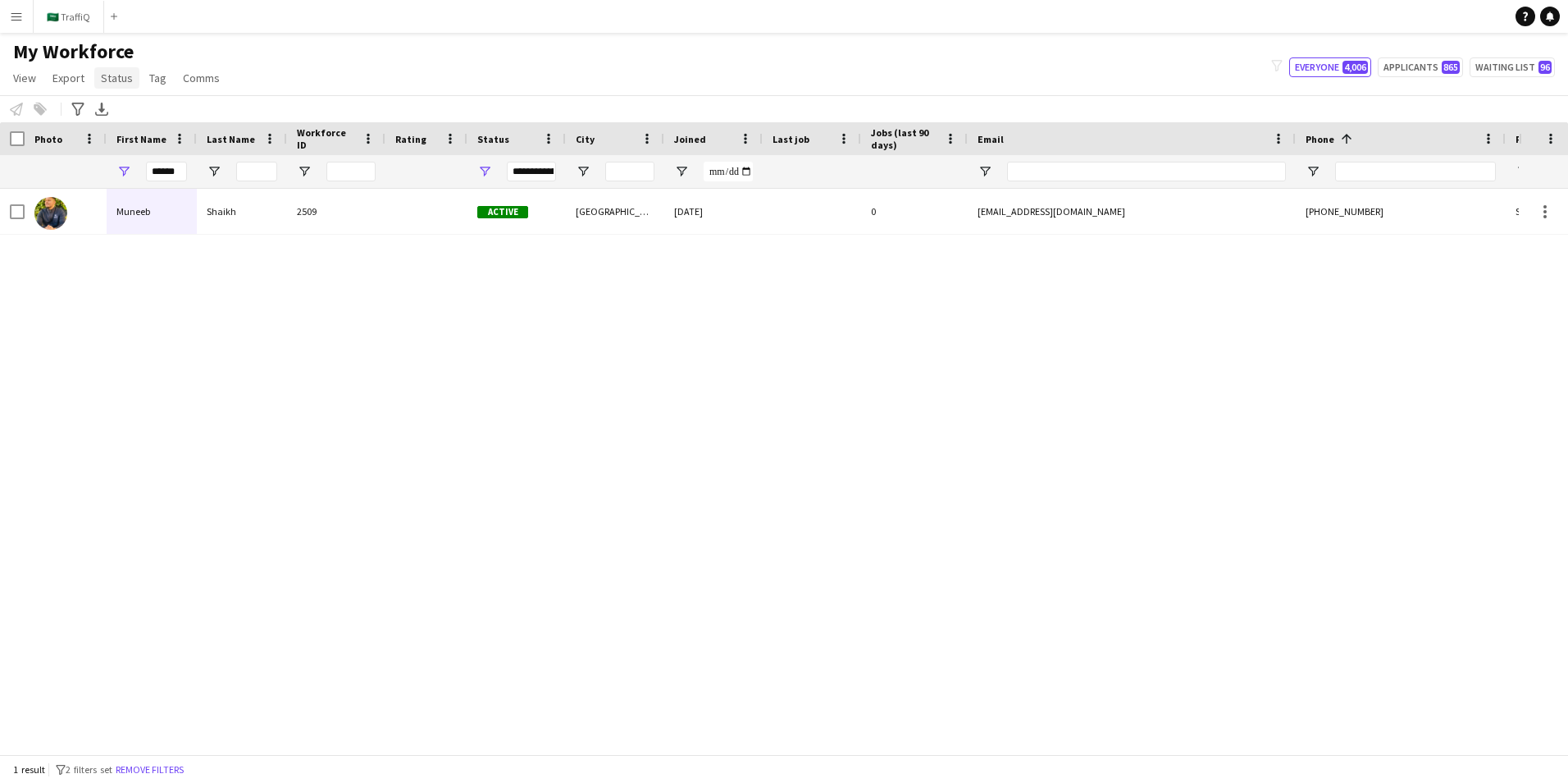
click at [120, 78] on span "Status" at bounding box center [117, 77] width 32 height 15
click at [142, 83] on link "Tag" at bounding box center [157, 78] width 31 height 22
click at [59, 78] on span "Export" at bounding box center [68, 77] width 32 height 15
click at [23, 76] on span "View" at bounding box center [24, 77] width 23 height 15
click at [190, 80] on span "Comms" at bounding box center [201, 77] width 37 height 15
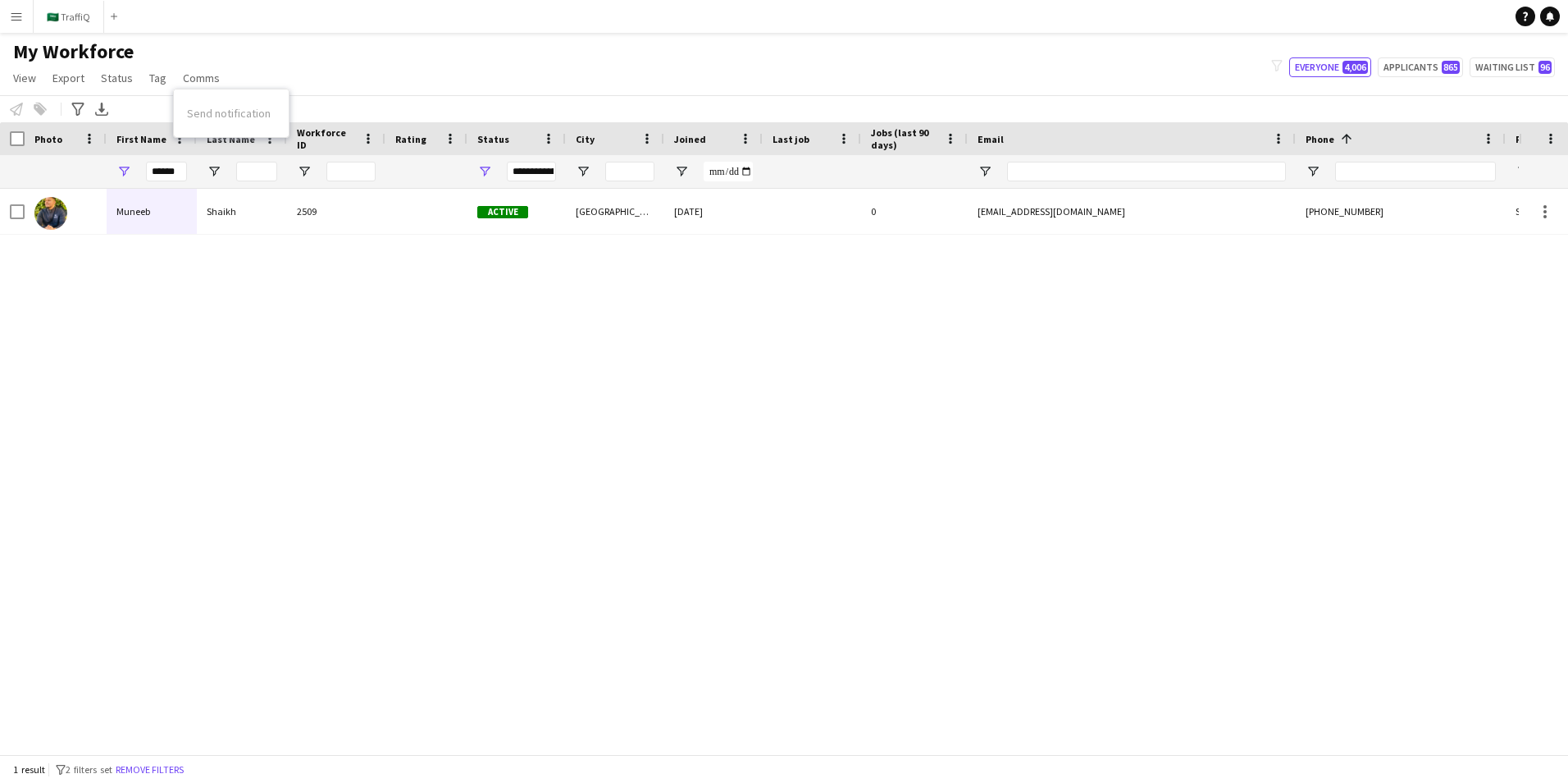
click at [355, 80] on div "My Workforce View Views Default view New view Update view Delete view Edit name…" at bounding box center [784, 67] width 1568 height 55
click at [347, 134] on span "Workforce ID" at bounding box center [326, 138] width 59 height 25
click at [347, 134] on span at bounding box center [348, 138] width 15 height 15
click at [352, 136] on span at bounding box center [348, 138] width 15 height 15
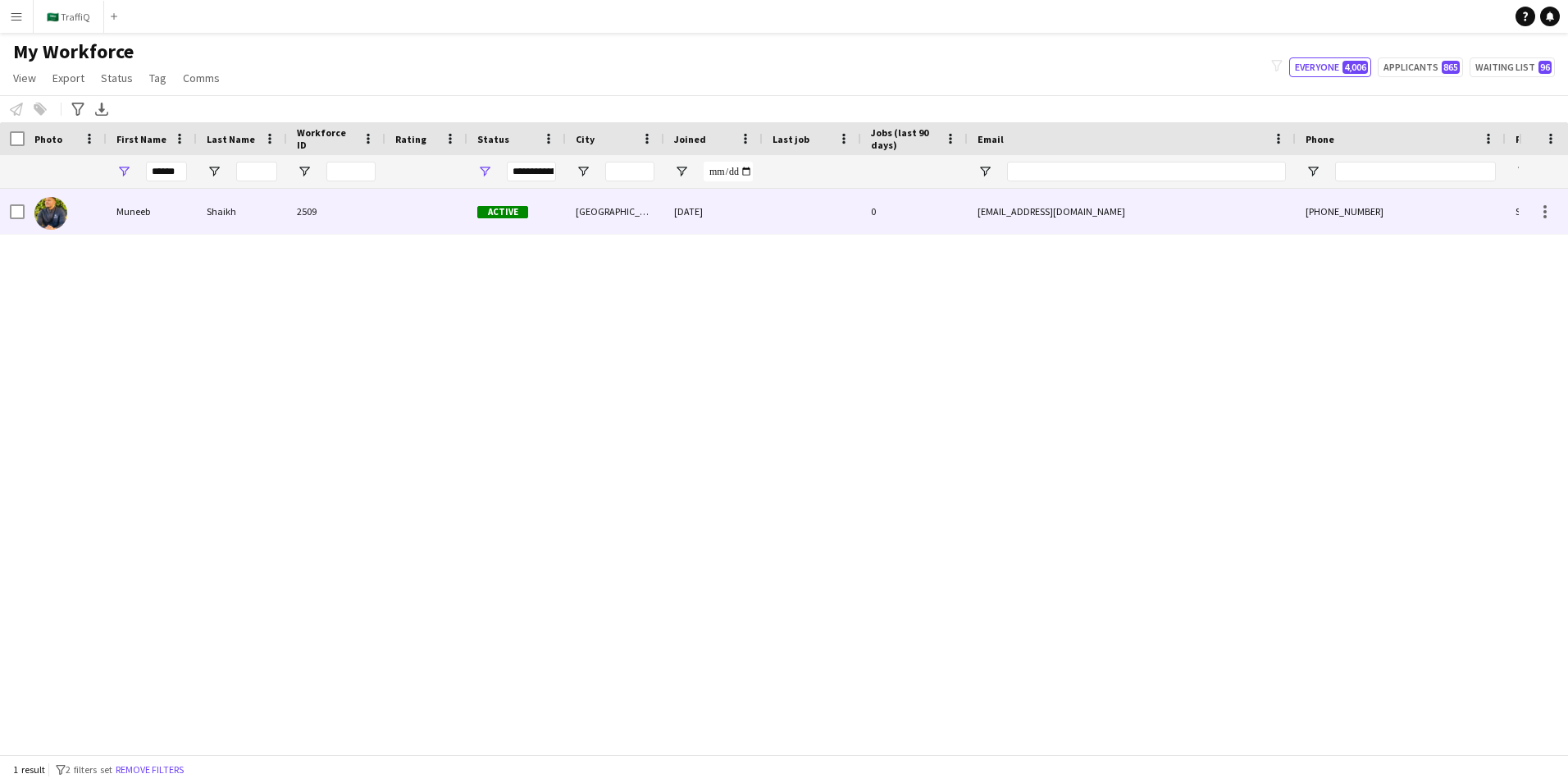
click at [114, 209] on div "Muneeb" at bounding box center [151, 212] width 90 height 45
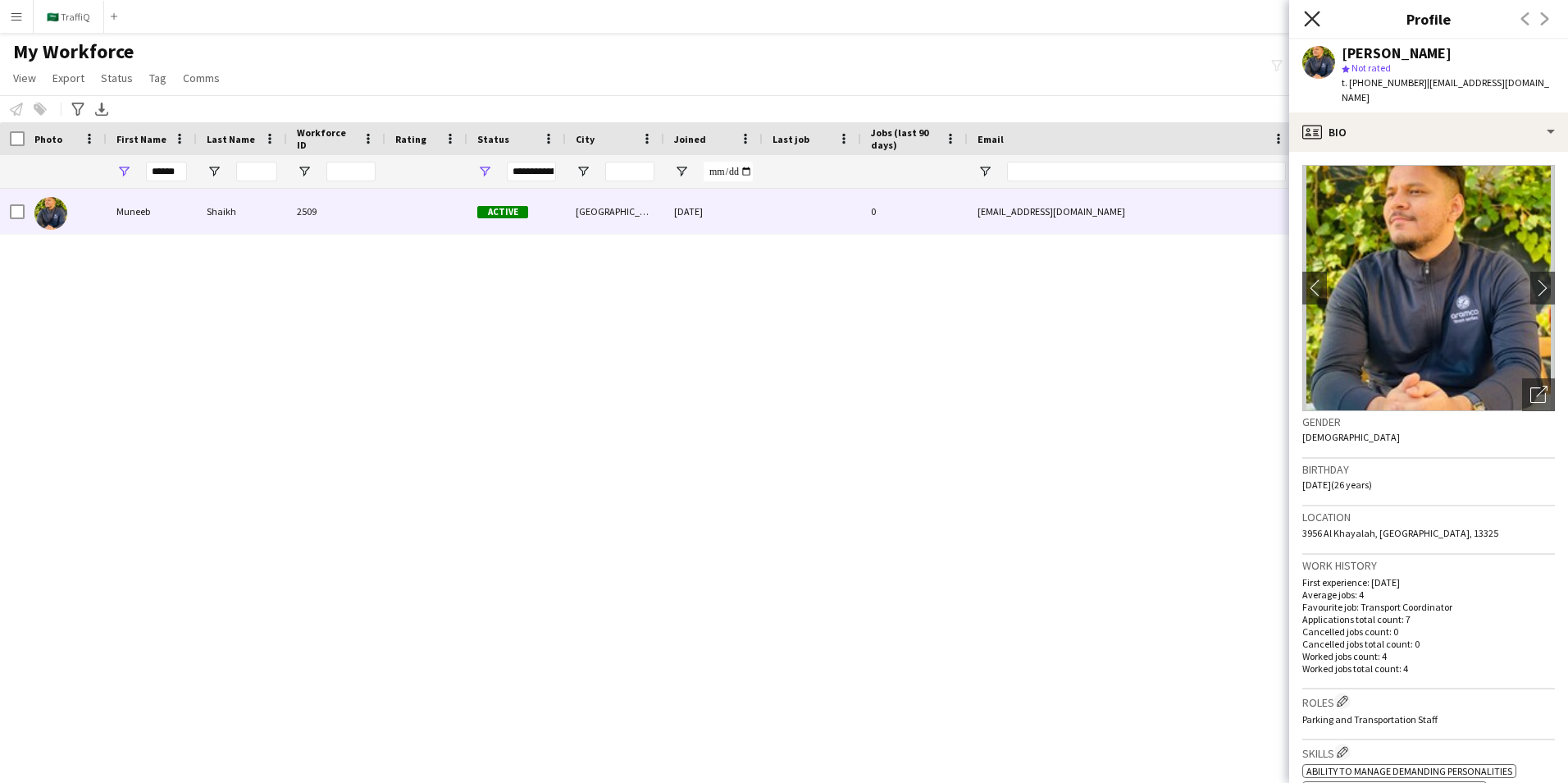
click at [1042, 23] on icon "Close pop-in" at bounding box center [1312, 19] width 16 height 16
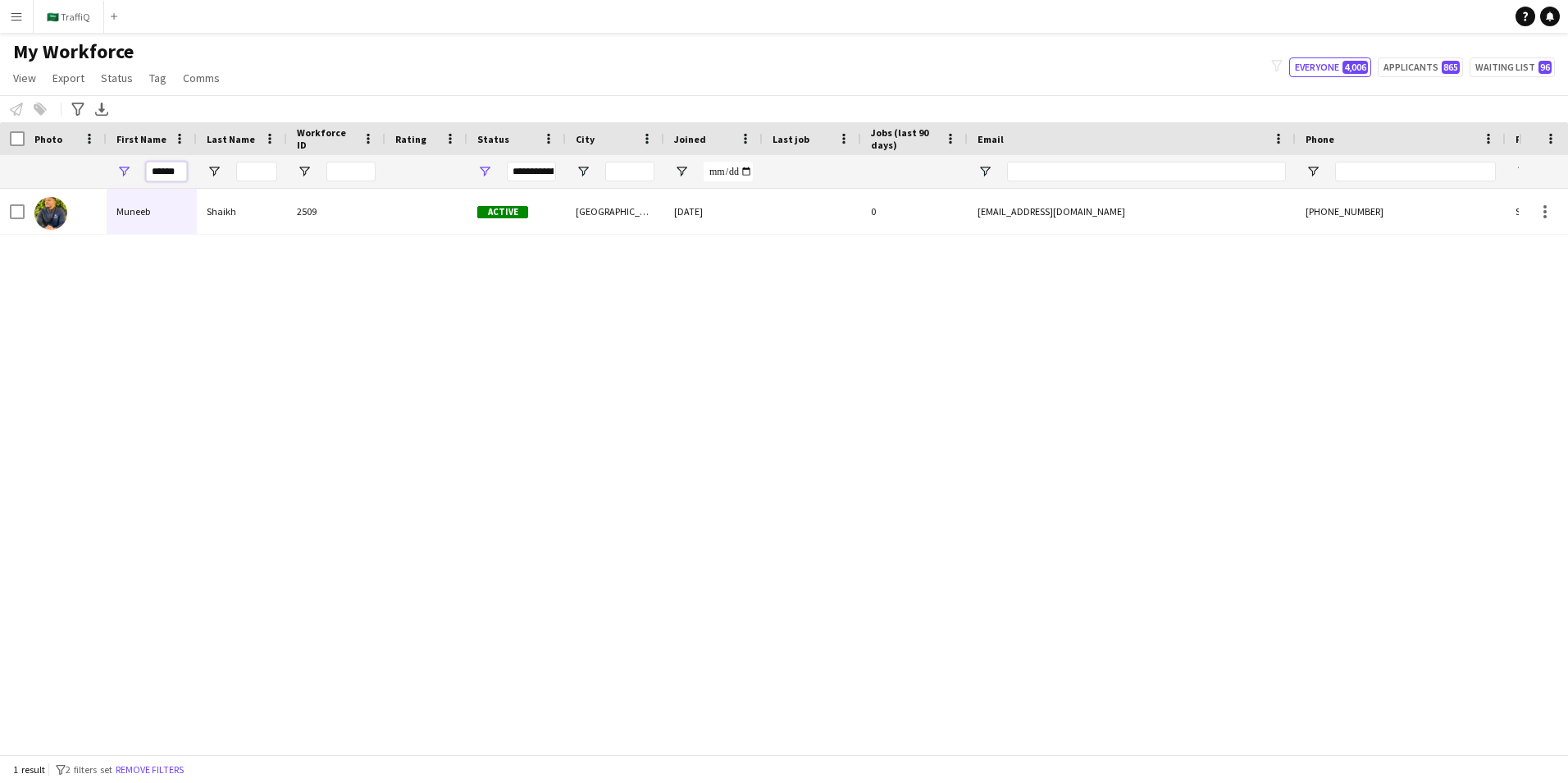
drag, startPoint x: 181, startPoint y: 167, endPoint x: 132, endPoint y: 167, distance: 49.0
click at [132, 167] on div "******" at bounding box center [151, 171] width 90 height 33
type input "*"
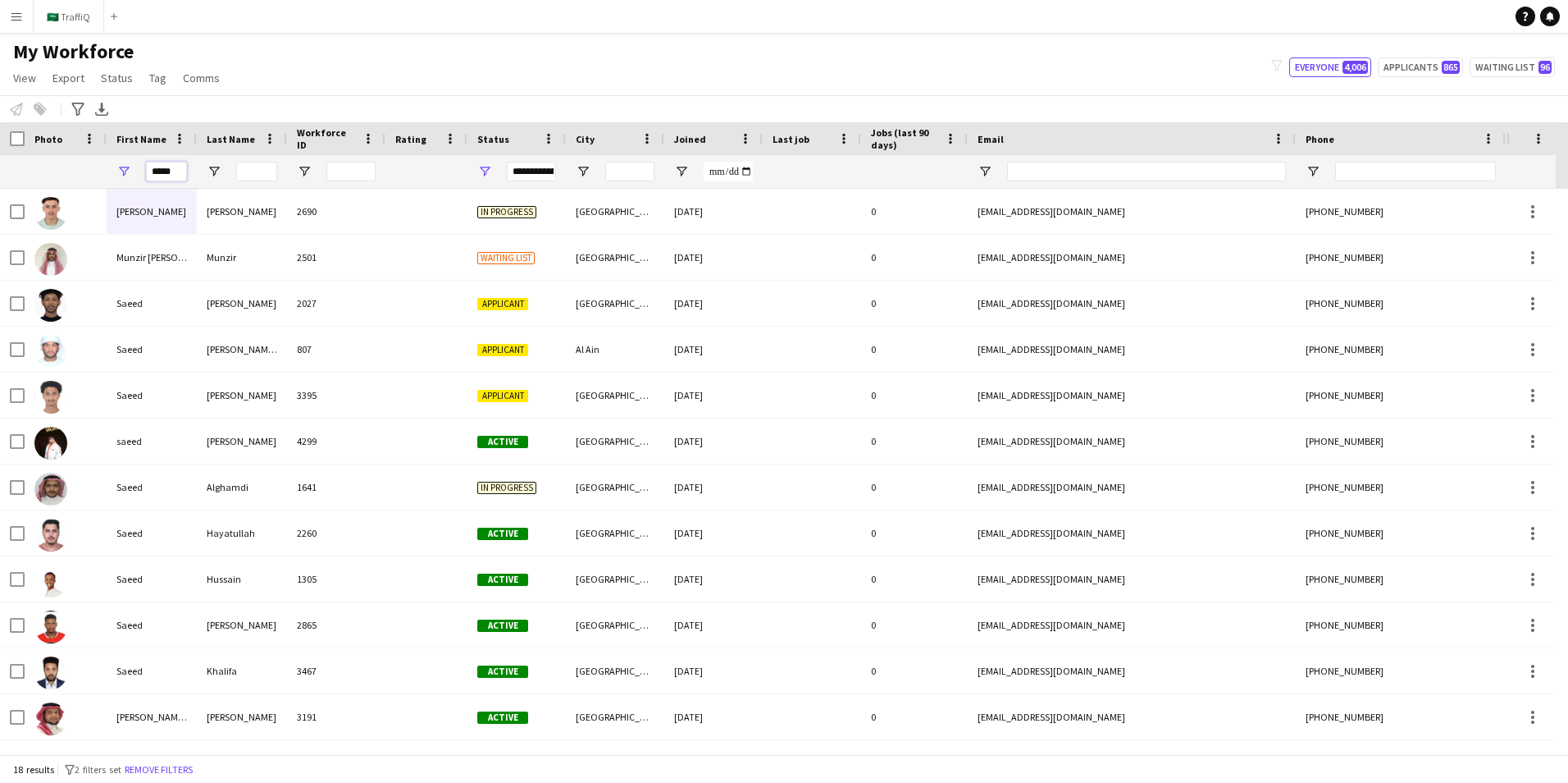
type input "*****"
click at [267, 167] on input "Last Name Filter Input" at bounding box center [257, 172] width 41 height 20
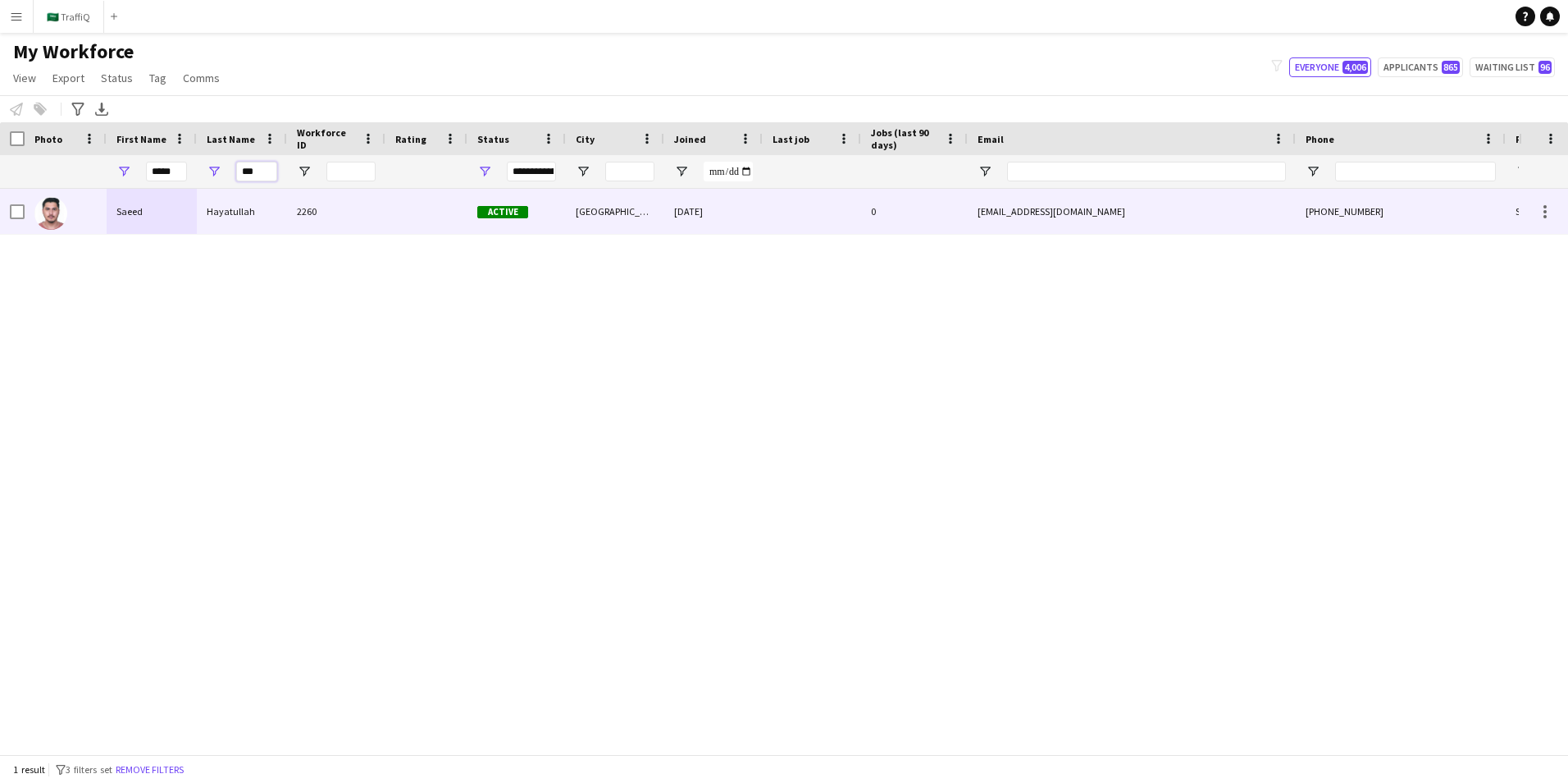
type input "***"
click at [119, 213] on div "Saeed" at bounding box center [151, 212] width 90 height 45
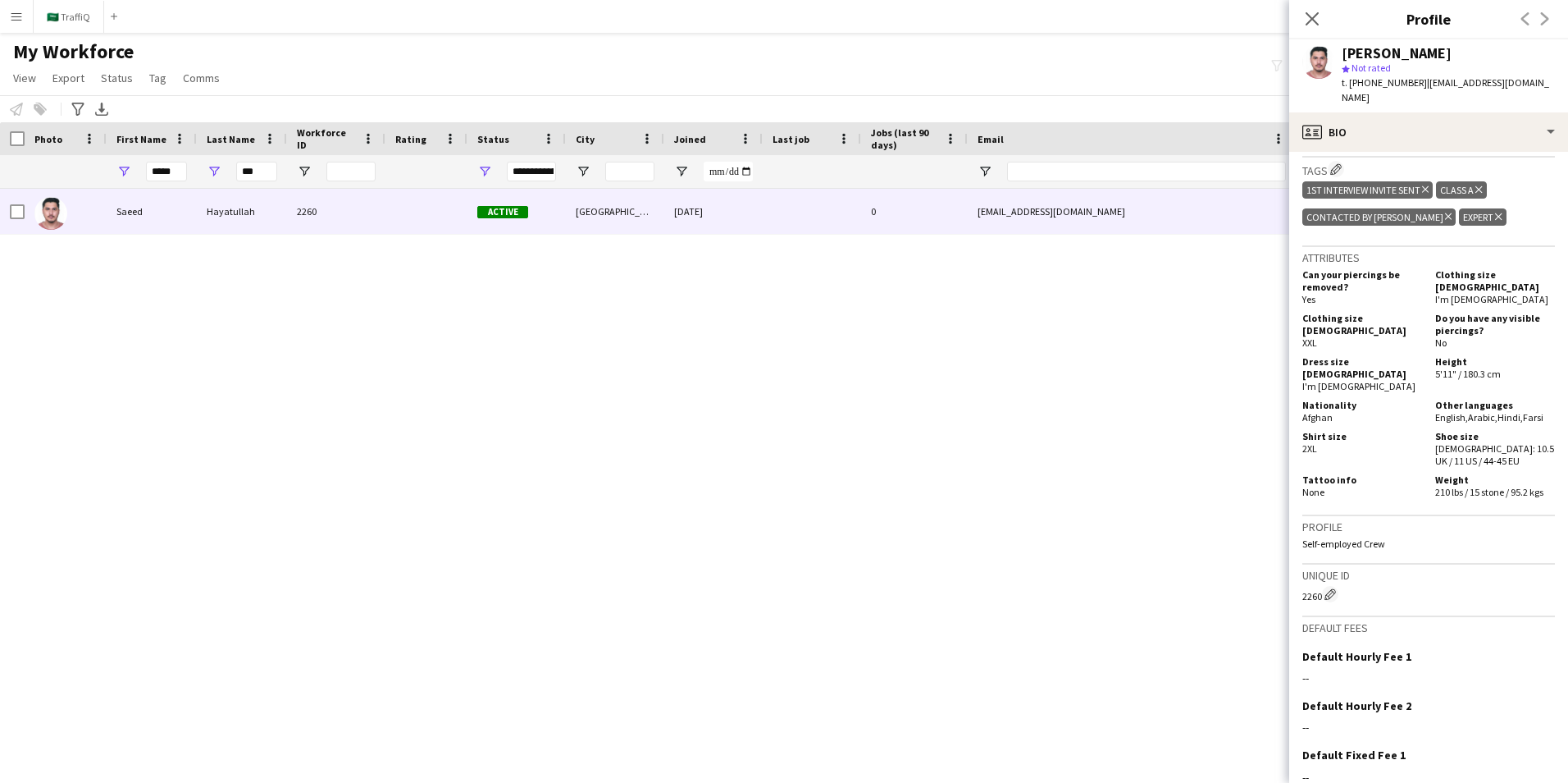
scroll to position [902, 0]
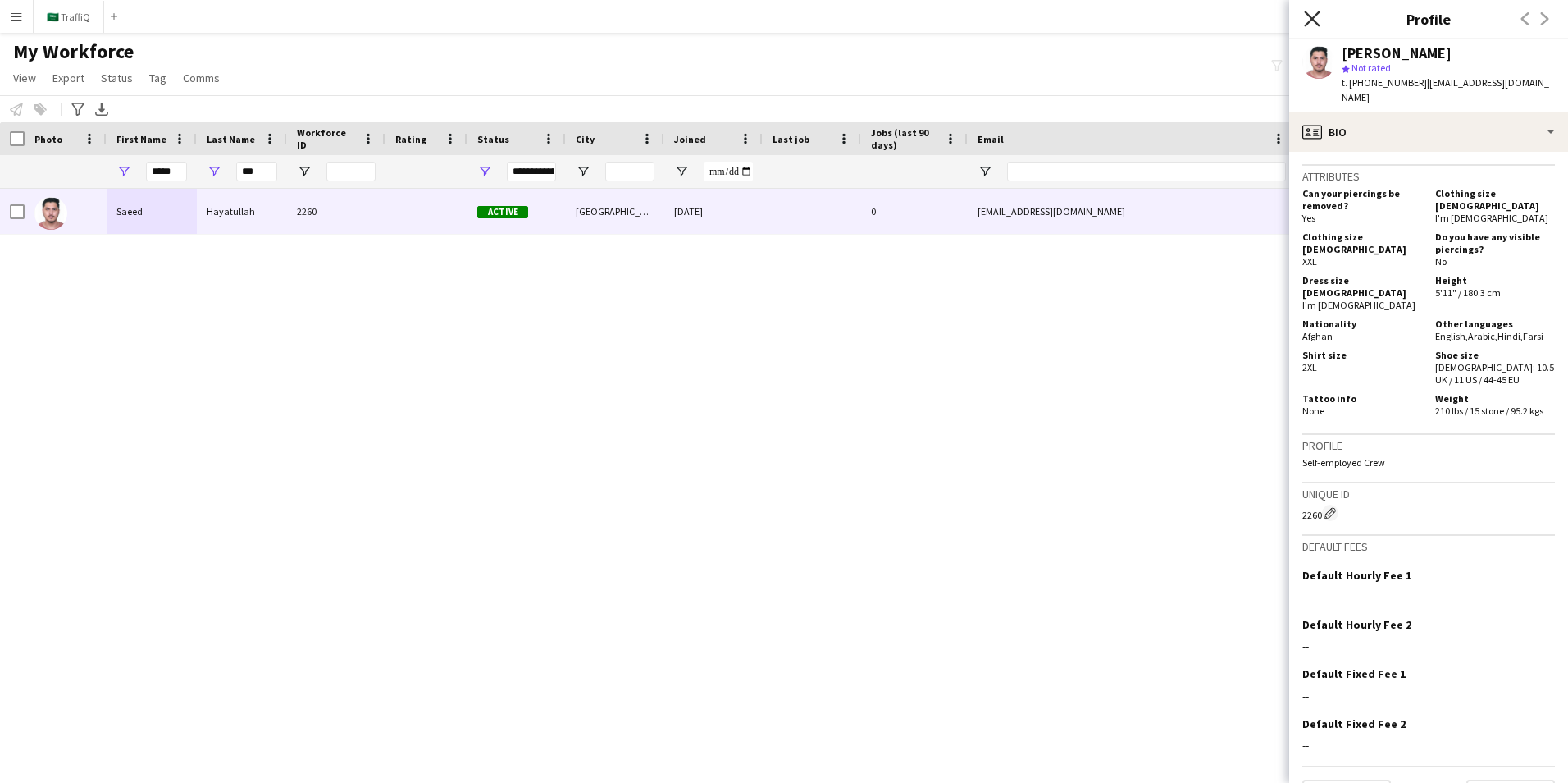
click at [1042, 18] on icon at bounding box center [1312, 19] width 16 height 16
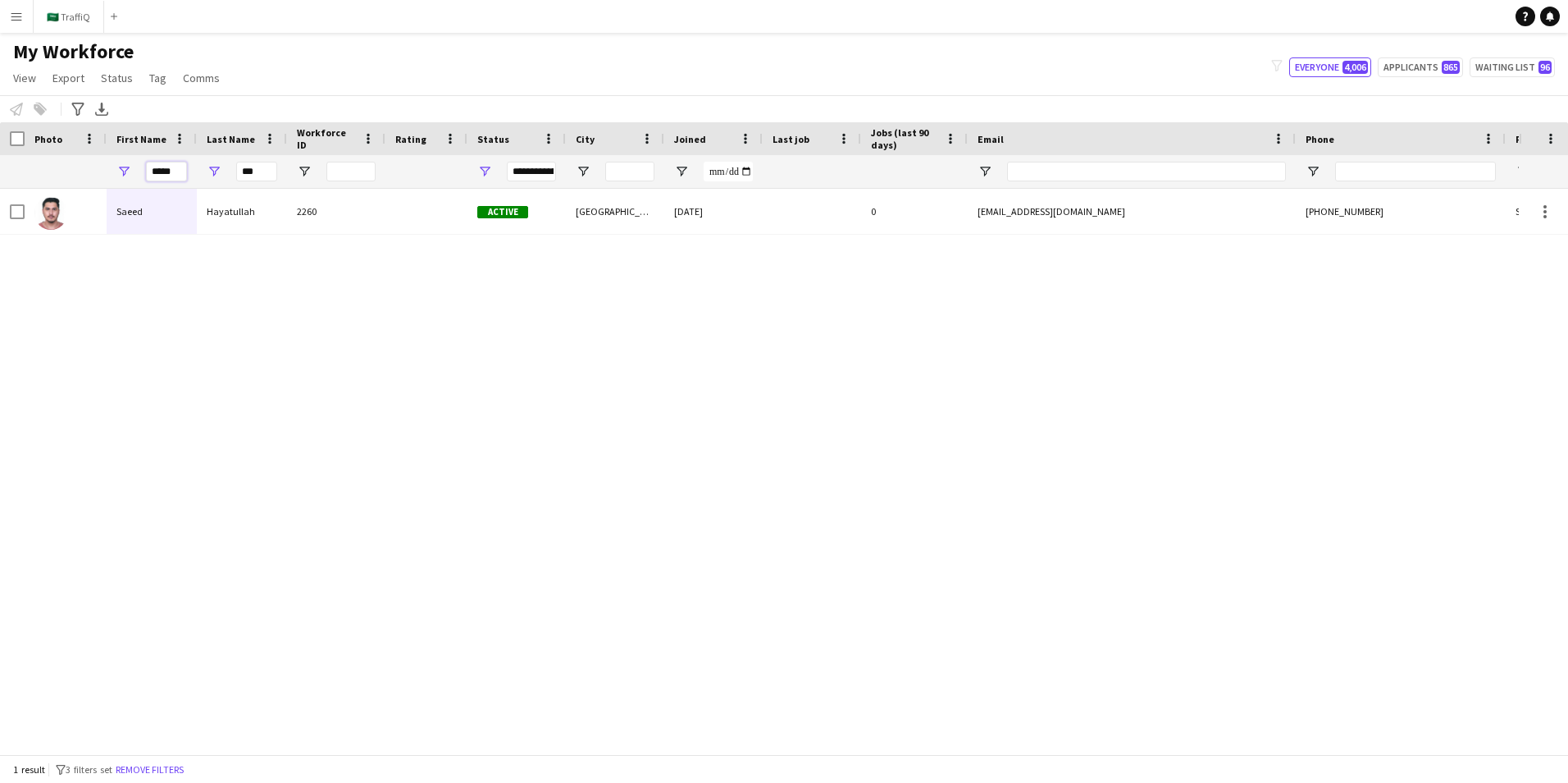
drag, startPoint x: 180, startPoint y: 171, endPoint x: 122, endPoint y: 162, distance: 58.7
click at [122, 162] on div "*****" at bounding box center [151, 171] width 90 height 33
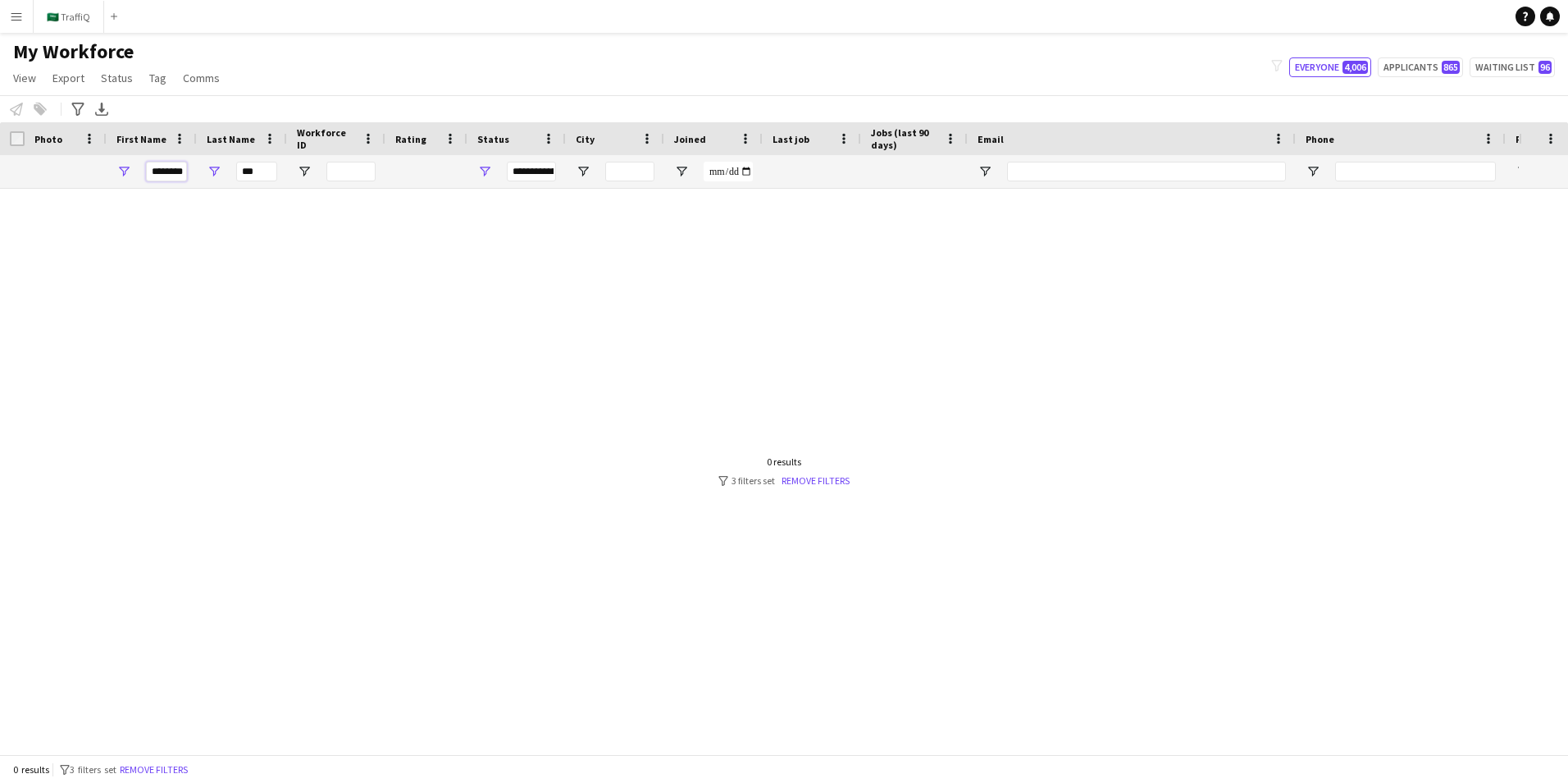
type input "*******"
drag, startPoint x: 258, startPoint y: 165, endPoint x: 240, endPoint y: 162, distance: 18.2
click at [240, 162] on input "***" at bounding box center [257, 172] width 41 height 20
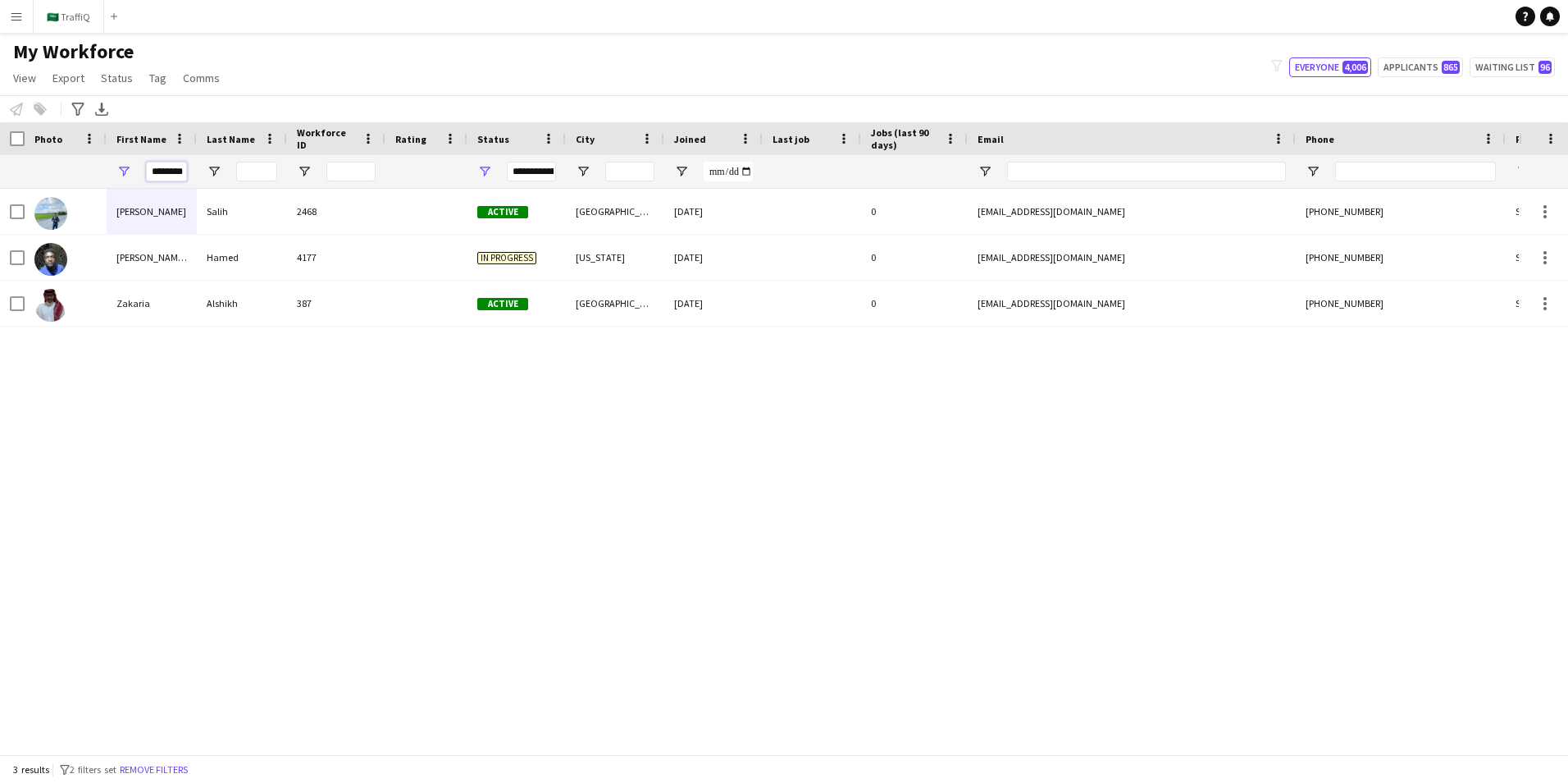
click at [181, 176] on input "*******" at bounding box center [167, 172] width 41 height 20
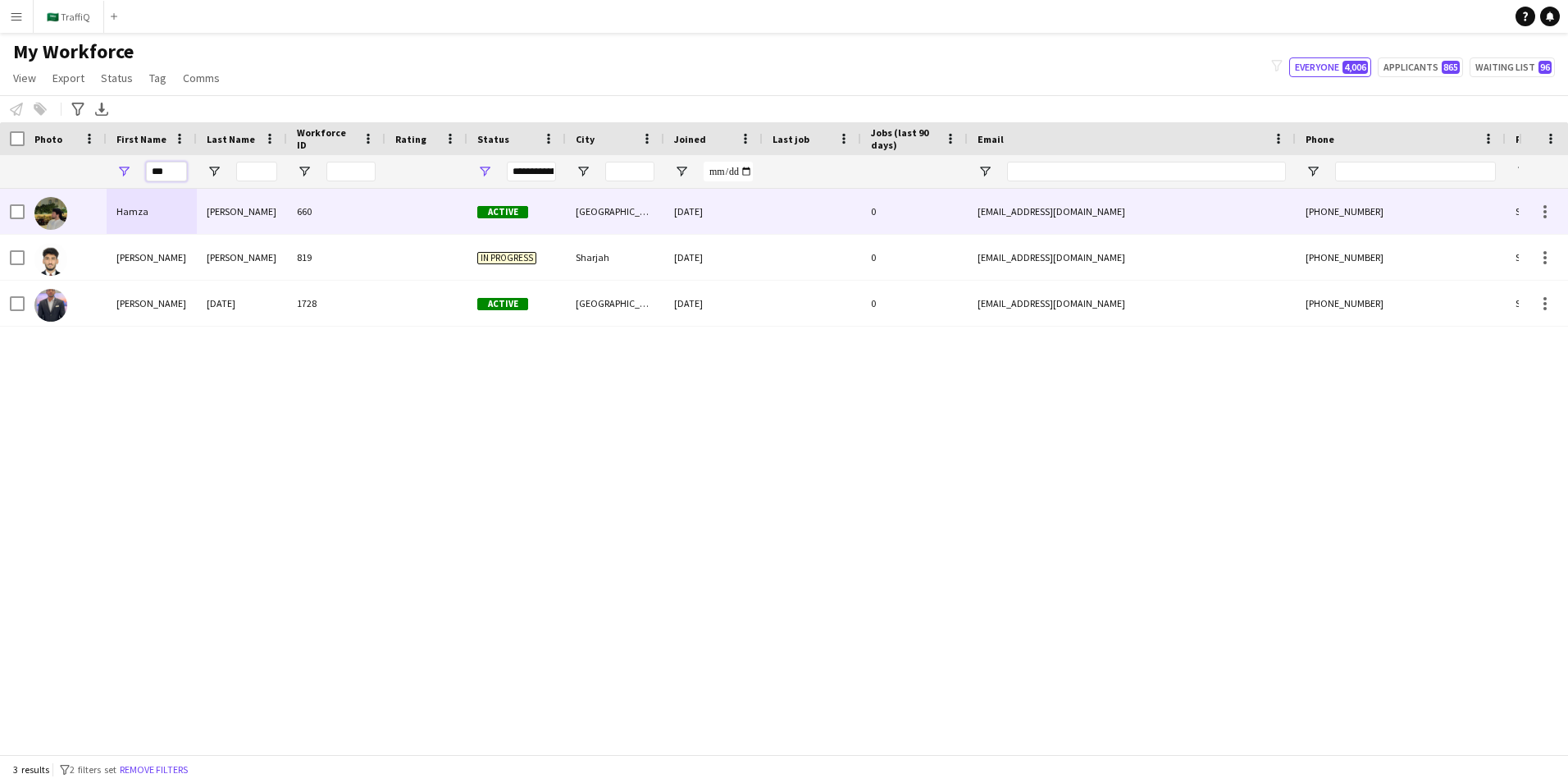
type input "*"
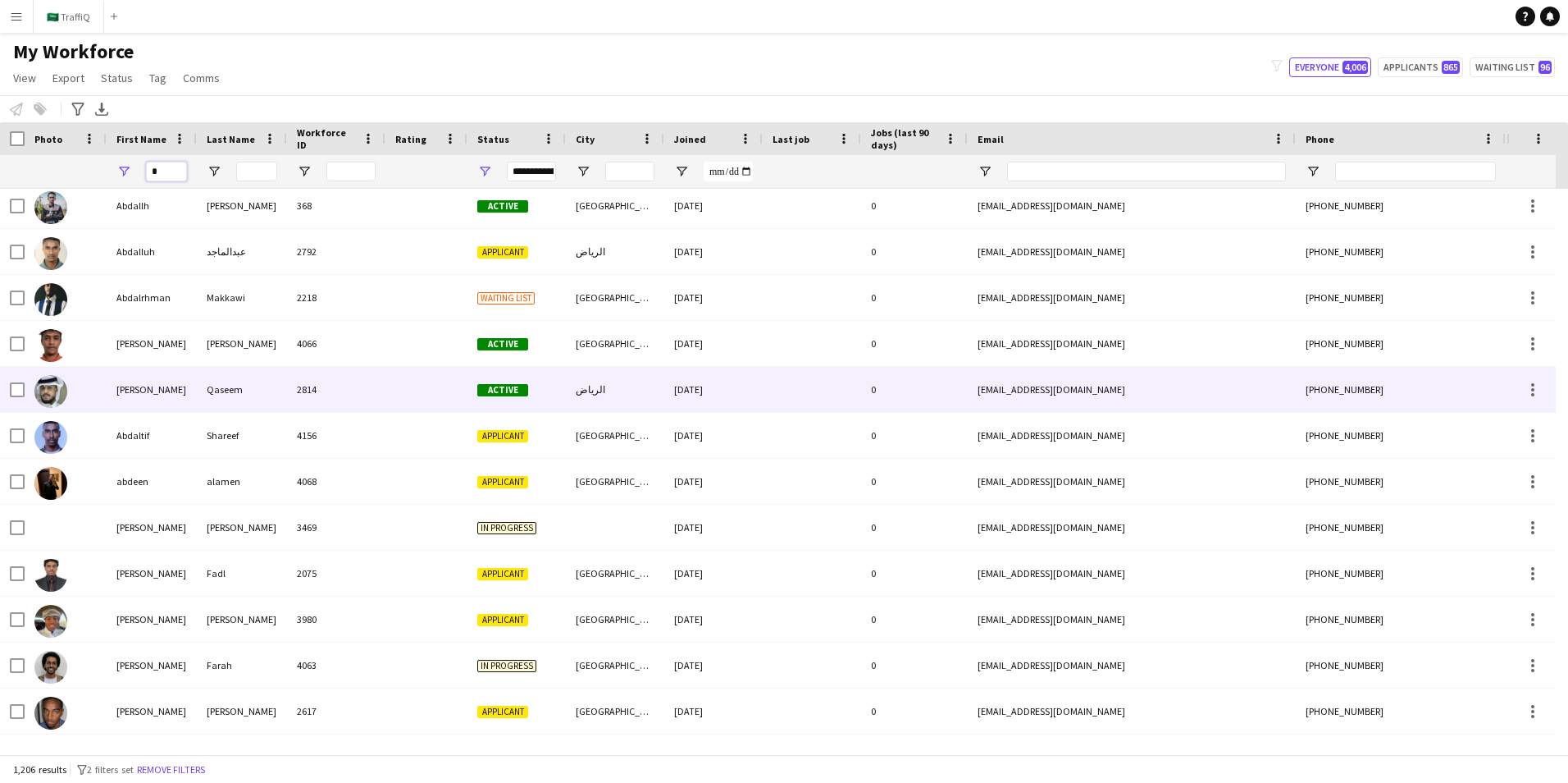
scroll to position [492, 0]
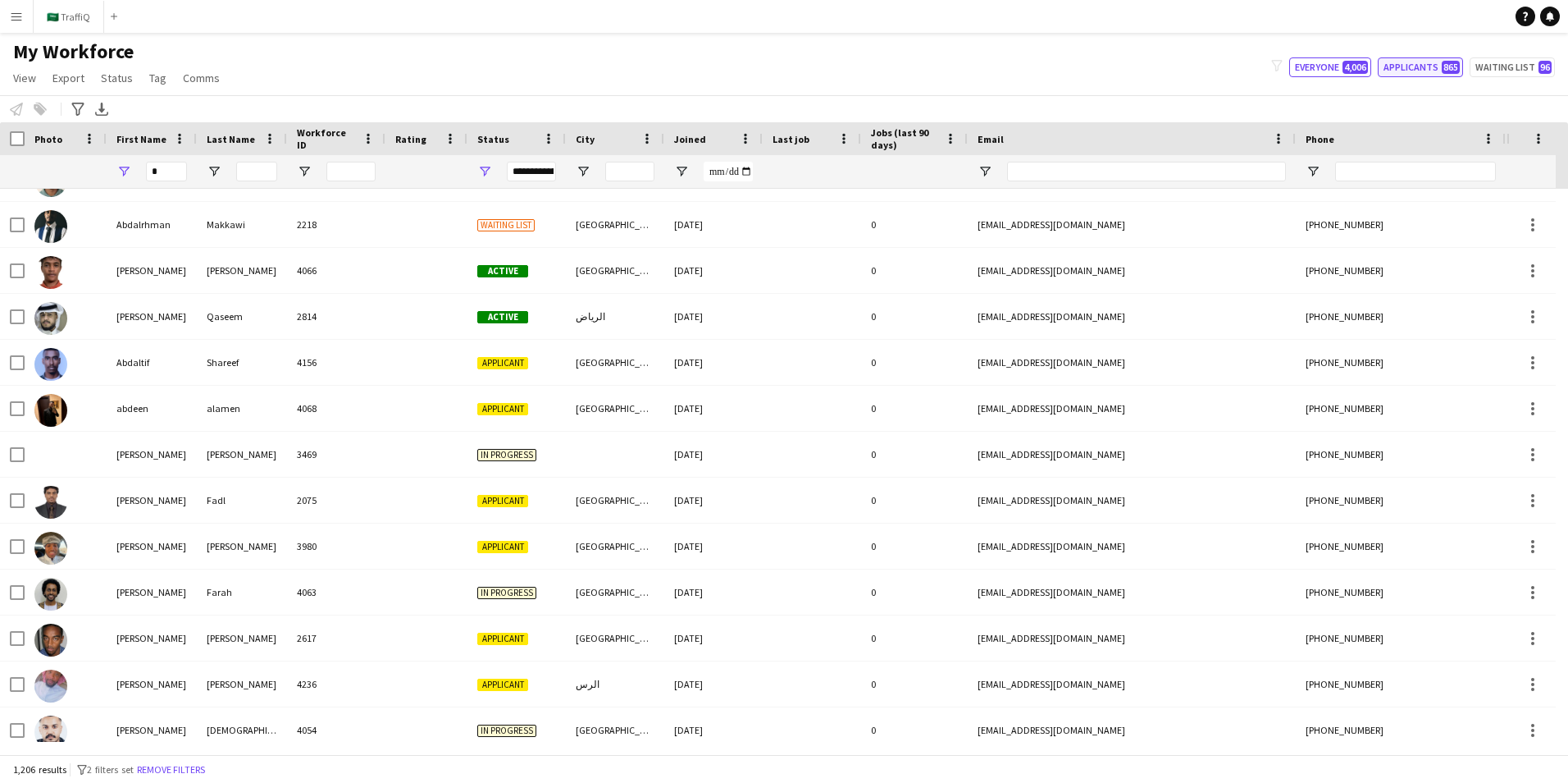
click at [1042, 63] on button "Applicants 865" at bounding box center [1421, 67] width 85 height 20
type input "**********"
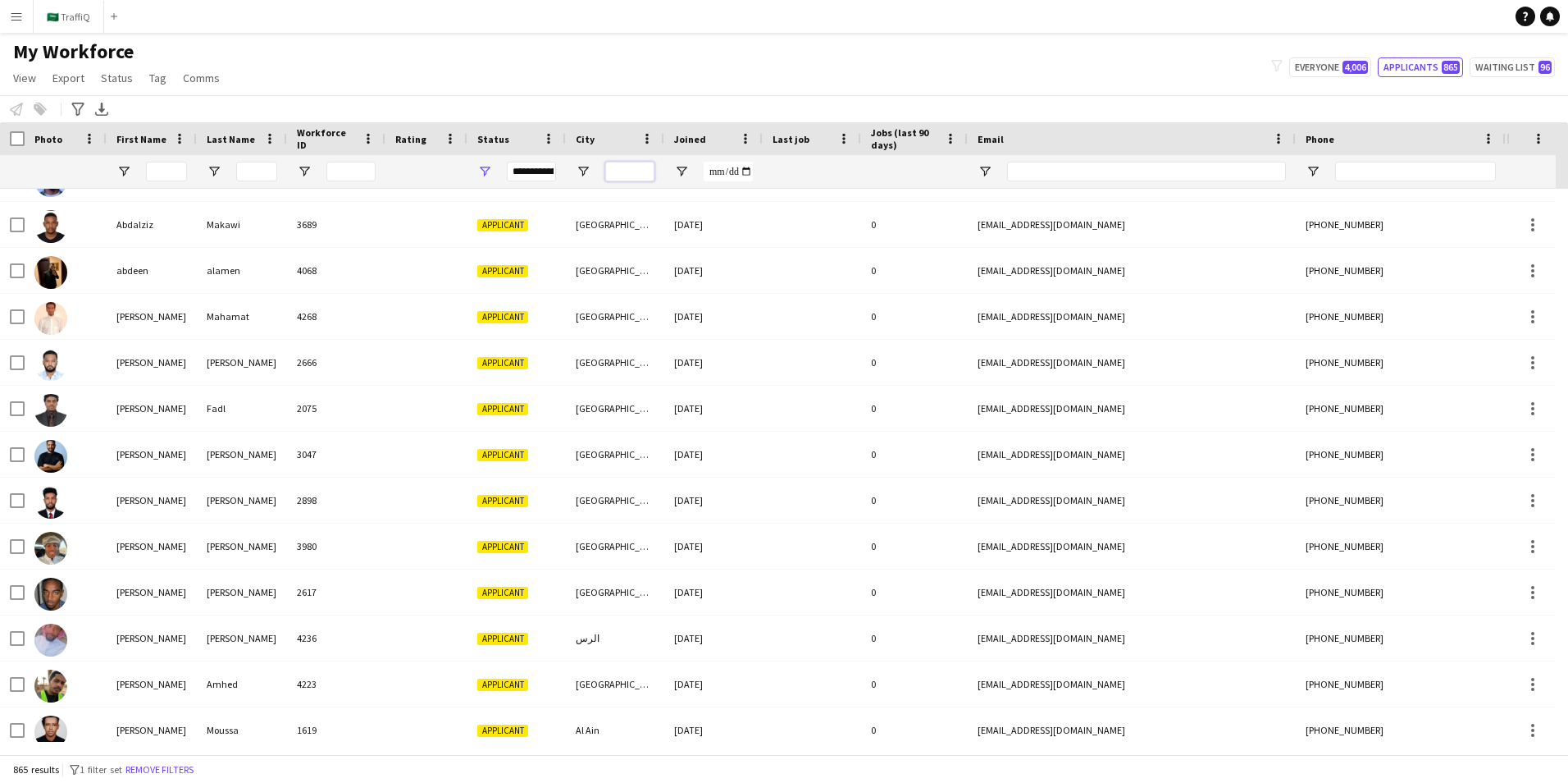
click at [631, 165] on input "City Filter Input" at bounding box center [630, 172] width 49 height 20
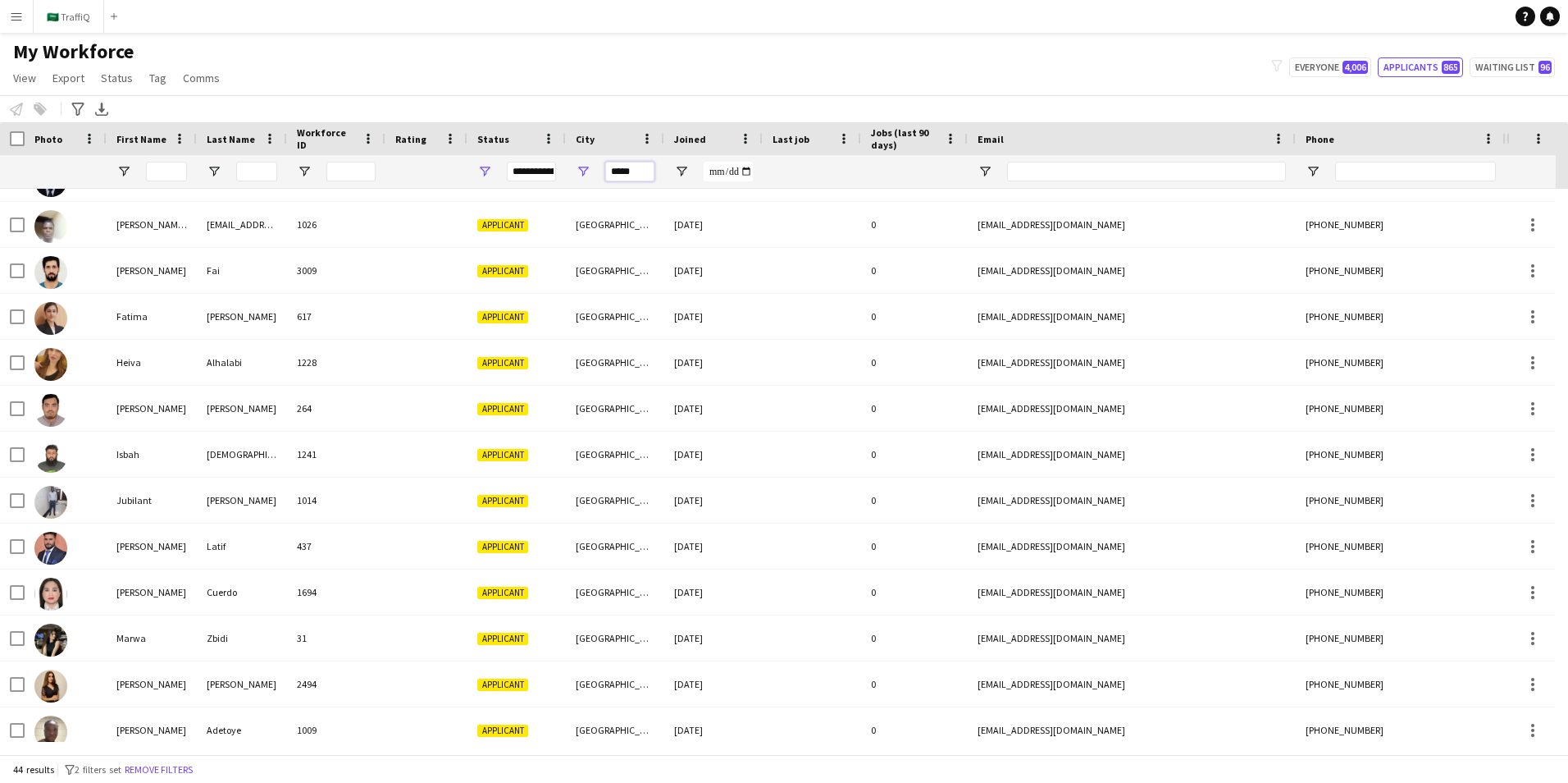
type input "*****"
